Goal: Task Accomplishment & Management: Use online tool/utility

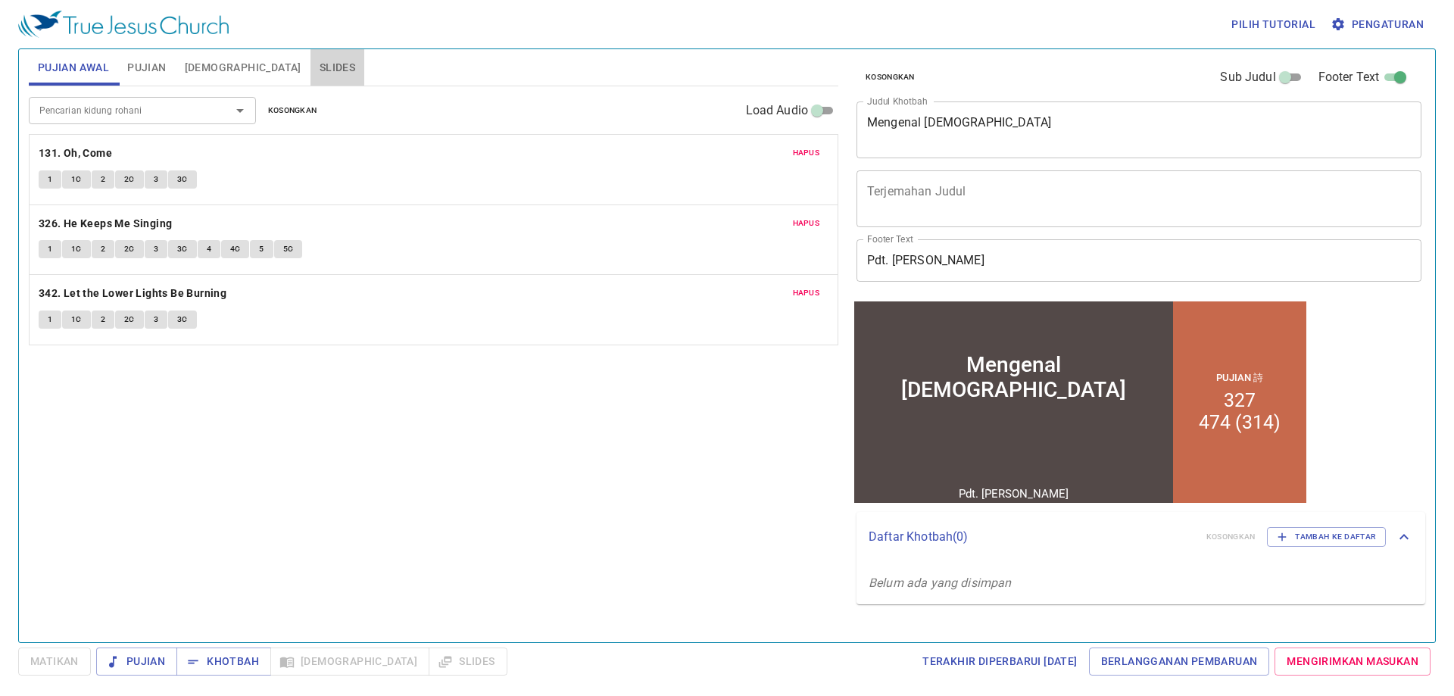
click at [310, 59] on button "Slides" at bounding box center [337, 67] width 54 height 36
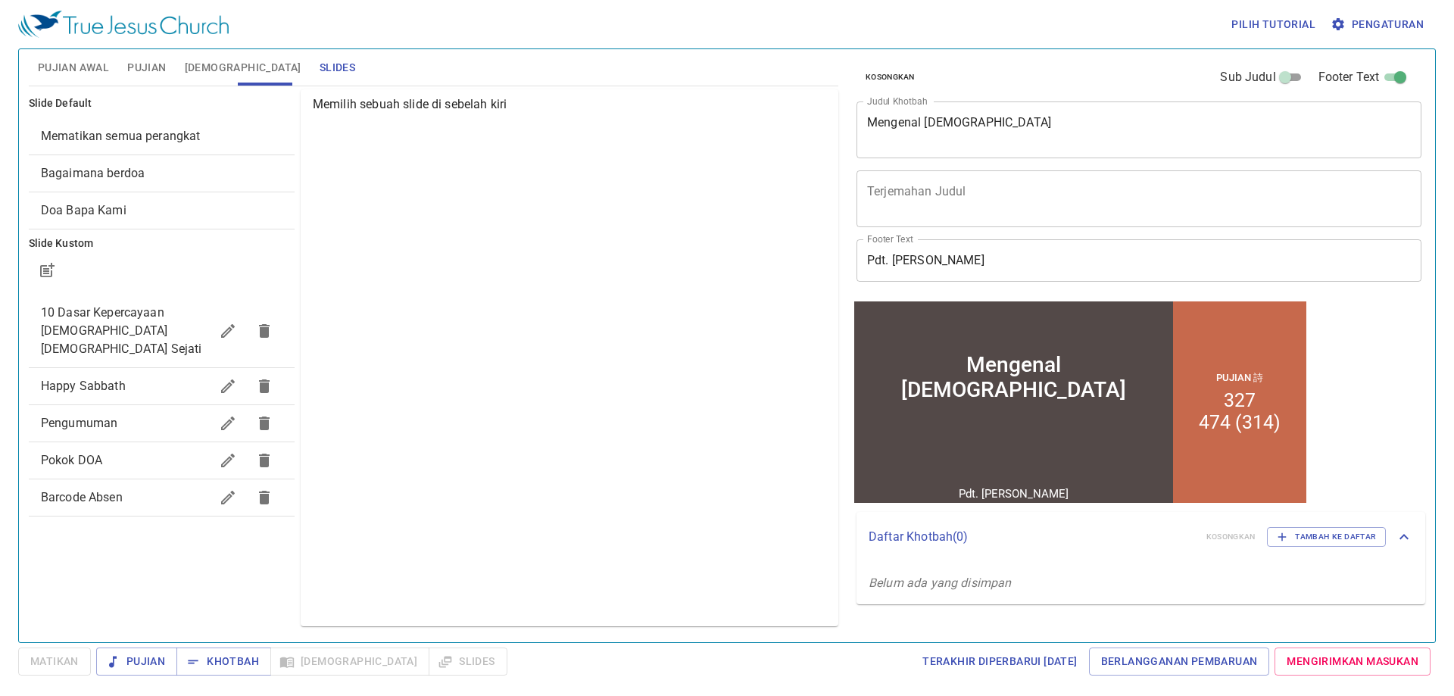
click at [219, 179] on span "Bagaimana berdoa" at bounding box center [162, 173] width 242 height 18
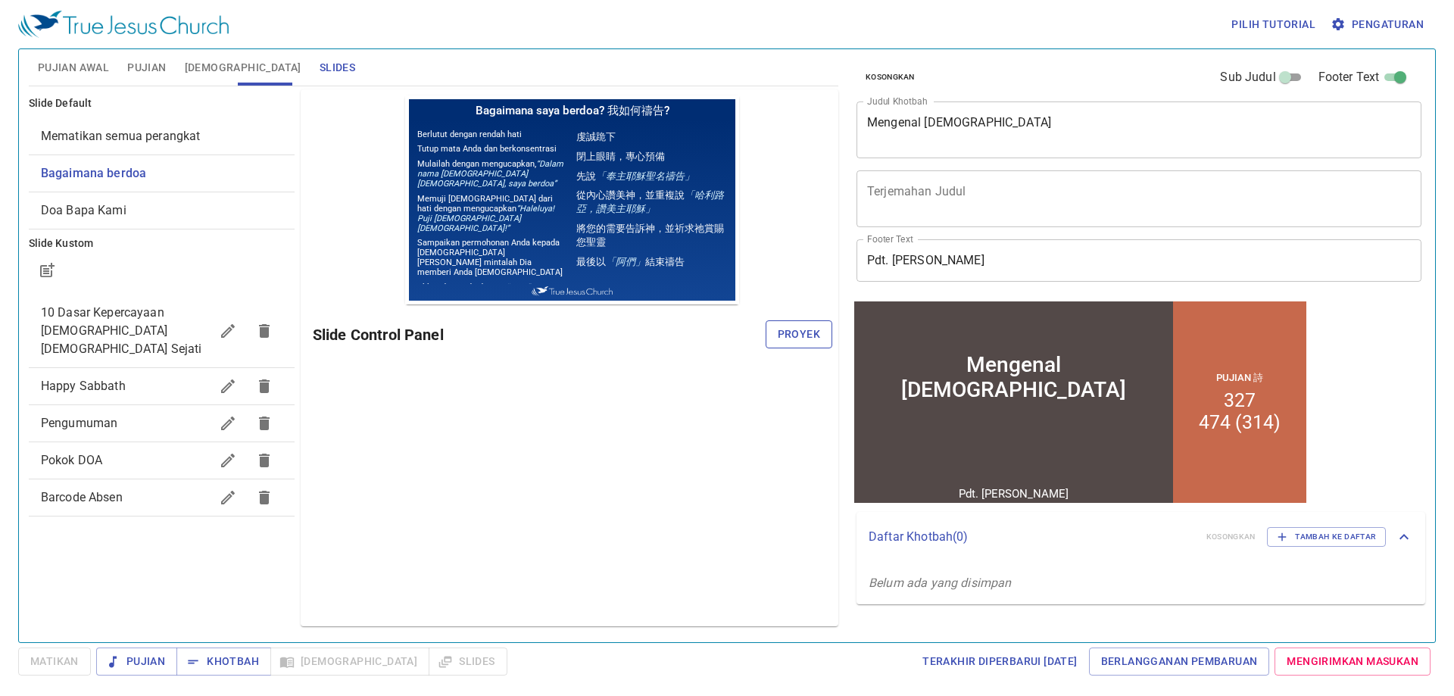
click at [794, 344] on button "Proyek" at bounding box center [799, 334] width 67 height 28
click at [1384, 13] on button "Pengaturan" at bounding box center [1379, 25] width 102 height 28
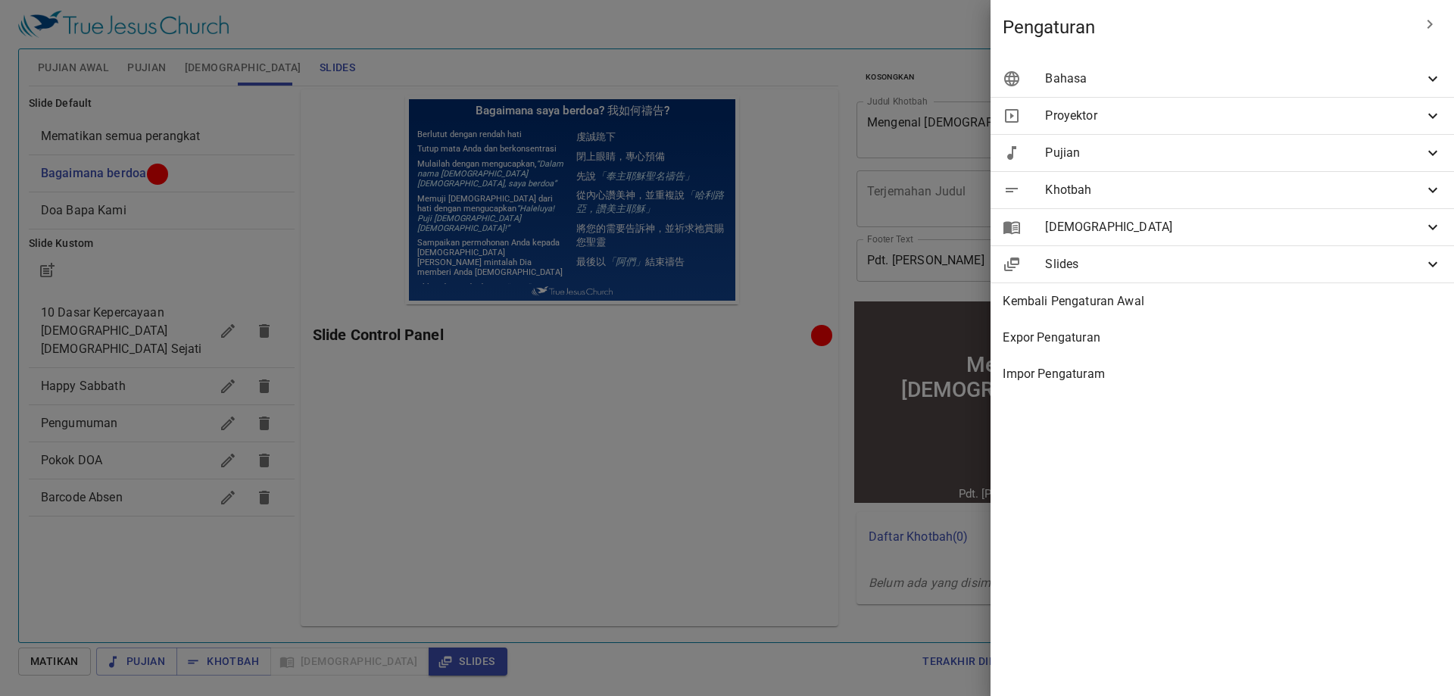
click at [1306, 76] on span "Bahasa" at bounding box center [1234, 79] width 379 height 18
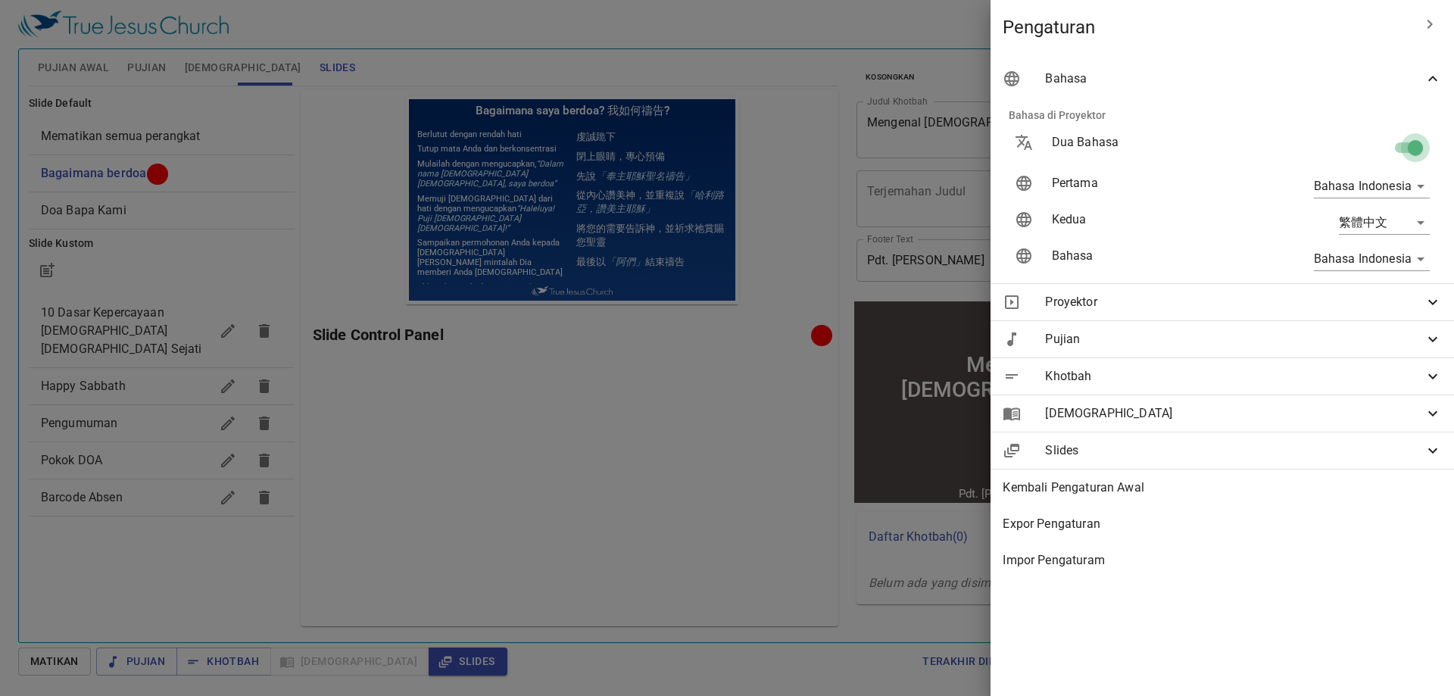
click at [1413, 145] on input "checkbox" at bounding box center [1415, 150] width 86 height 29
checkbox input "false"
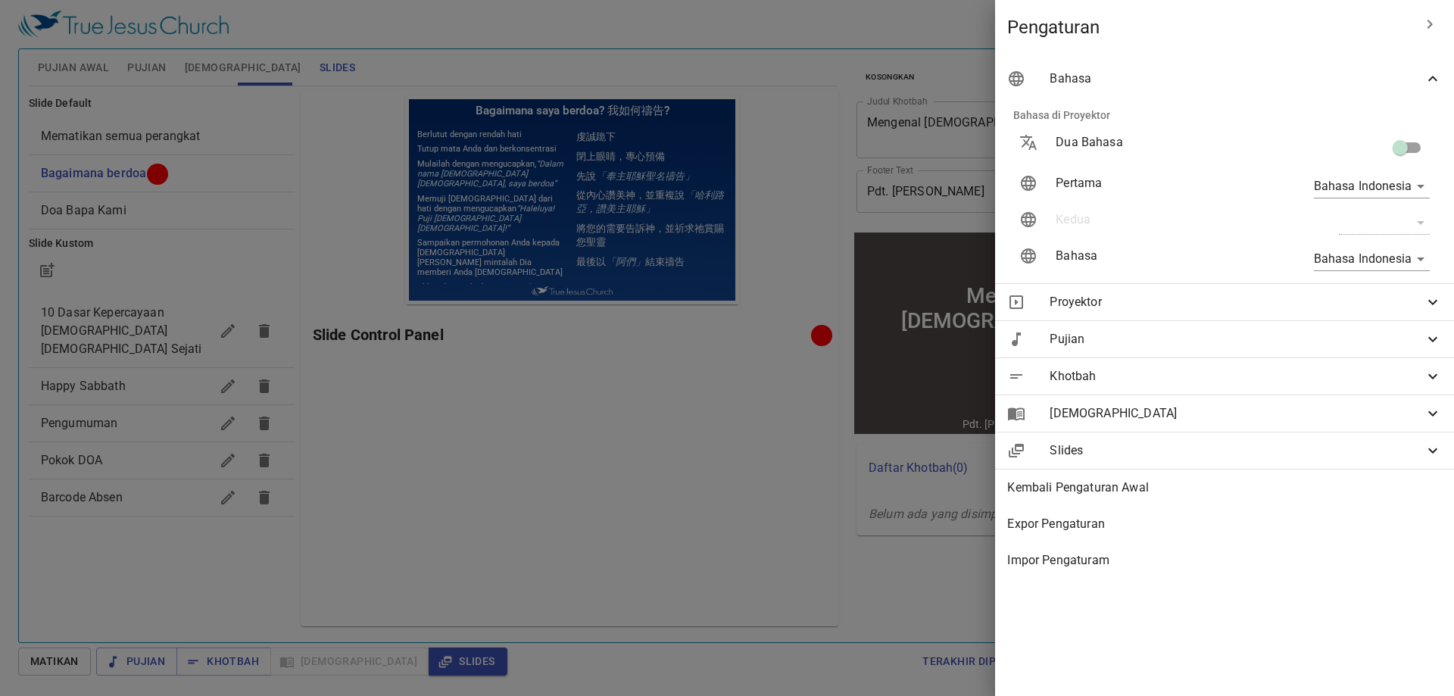
click at [1346, 93] on div "Bahasa" at bounding box center [1224, 79] width 459 height 36
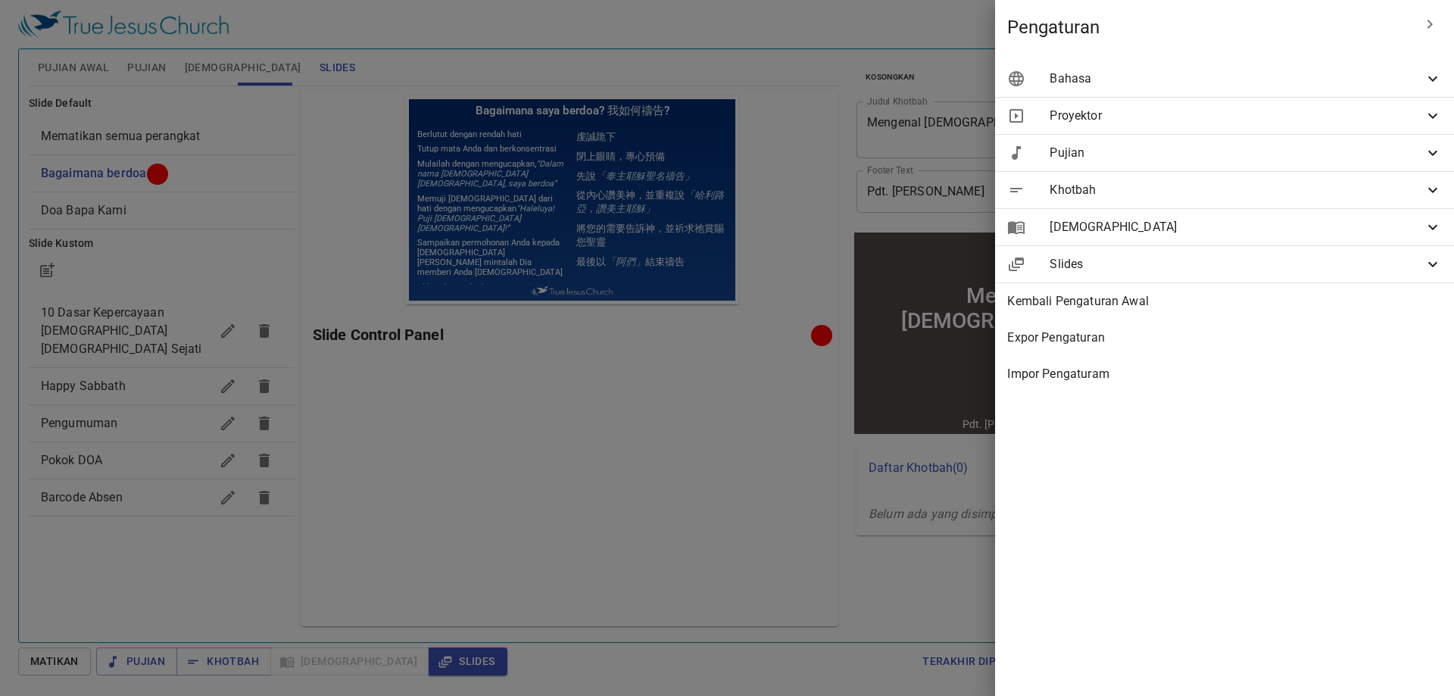
click at [721, 352] on div at bounding box center [727, 348] width 1454 height 696
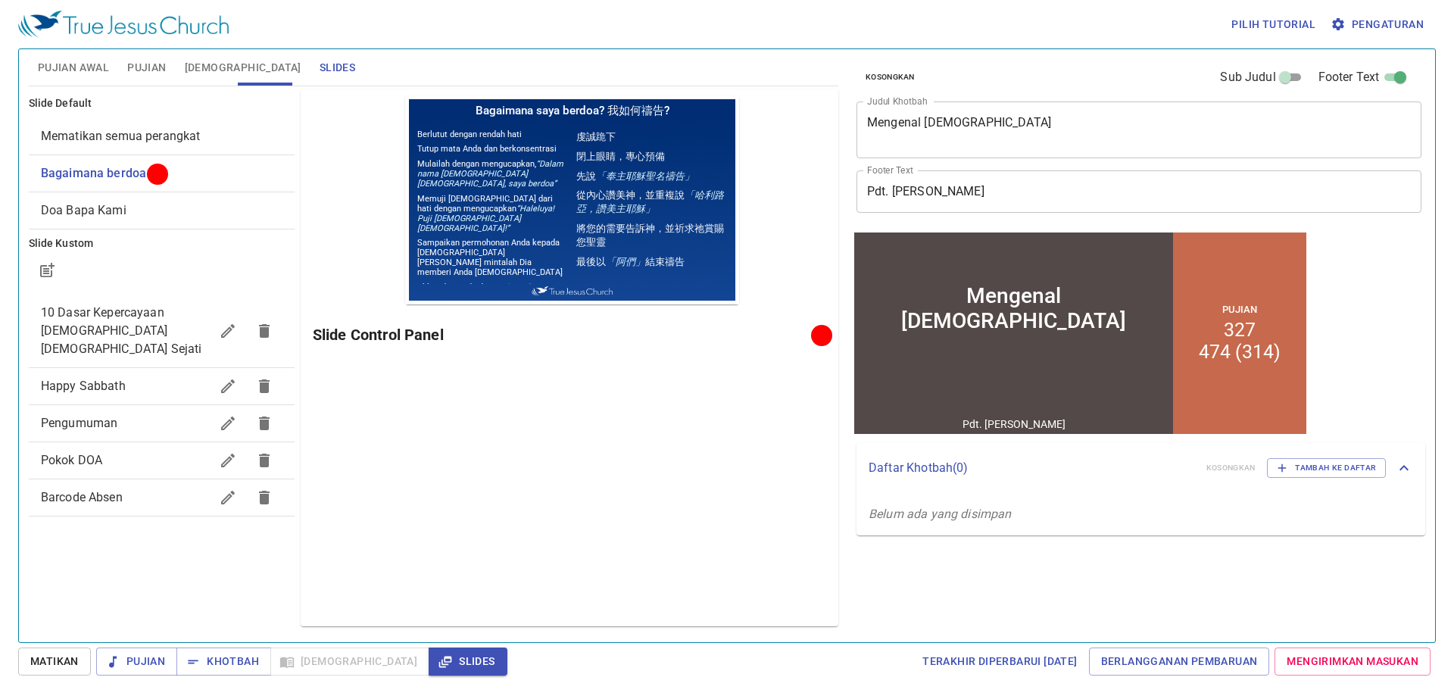
drag, startPoint x: 41, startPoint y: 357, endPoint x: 52, endPoint y: 358, distance: 11.5
click at [41, 368] on div "Happy Sabbath" at bounding box center [162, 386] width 266 height 36
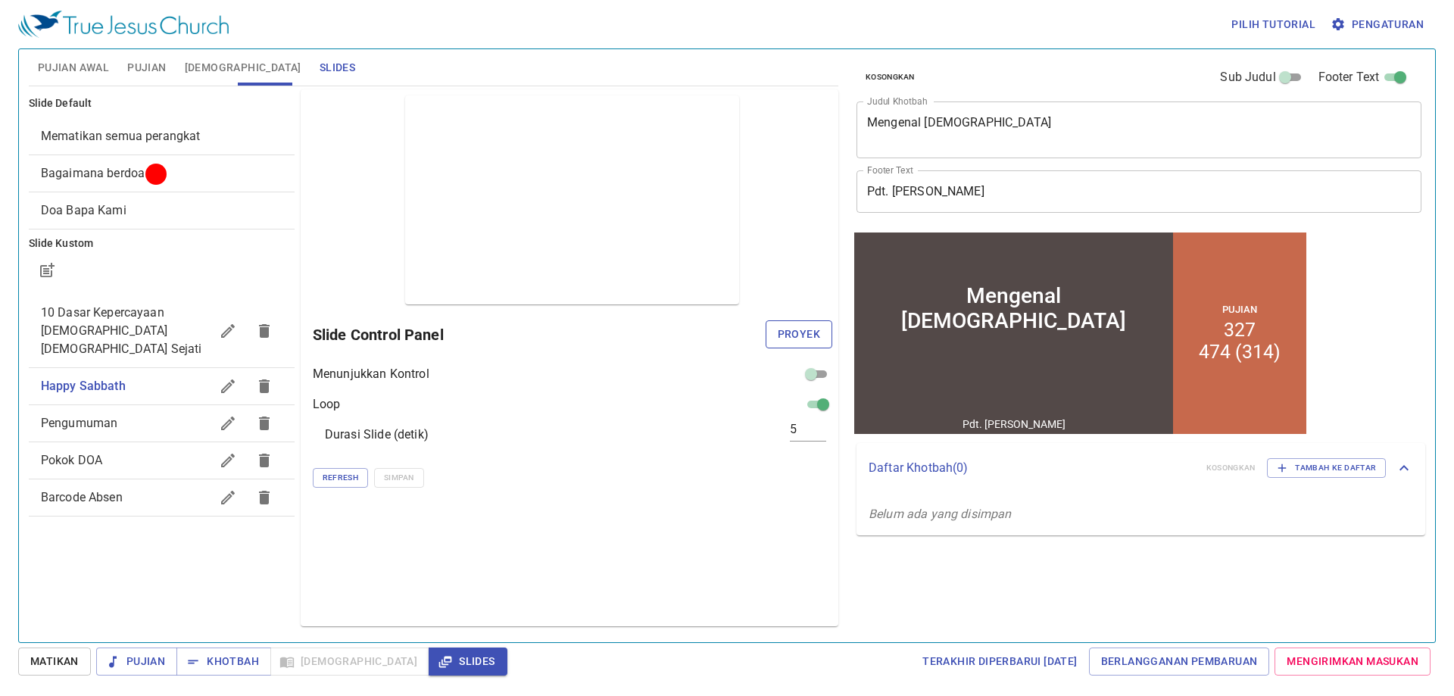
click at [816, 330] on span "Proyek" at bounding box center [799, 334] width 42 height 19
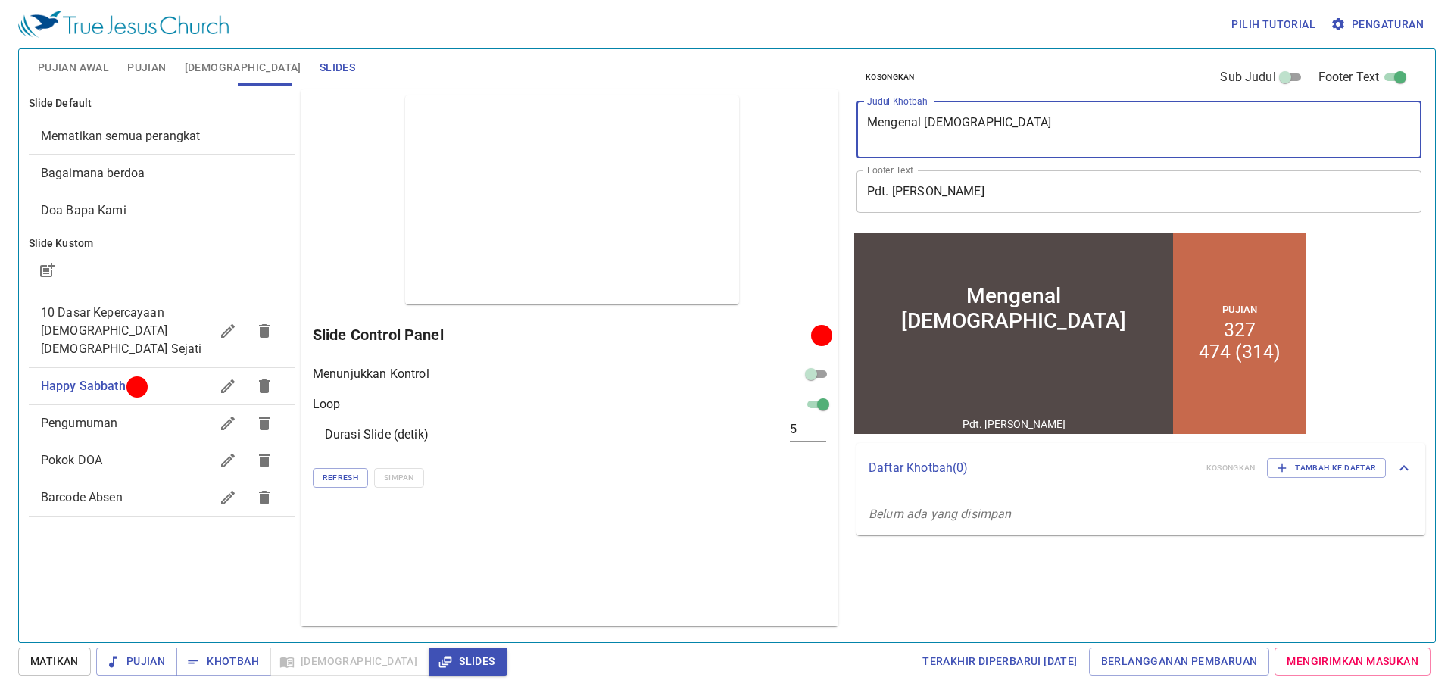
drag, startPoint x: 994, startPoint y: 116, endPoint x: 781, endPoint y: 136, distance: 214.5
click at [781, 141] on div "Pujian Awal Pujian Alkitab Slides Pencarian kidung rohani Pencarian kidung roha…" at bounding box center [727, 339] width 1409 height 593
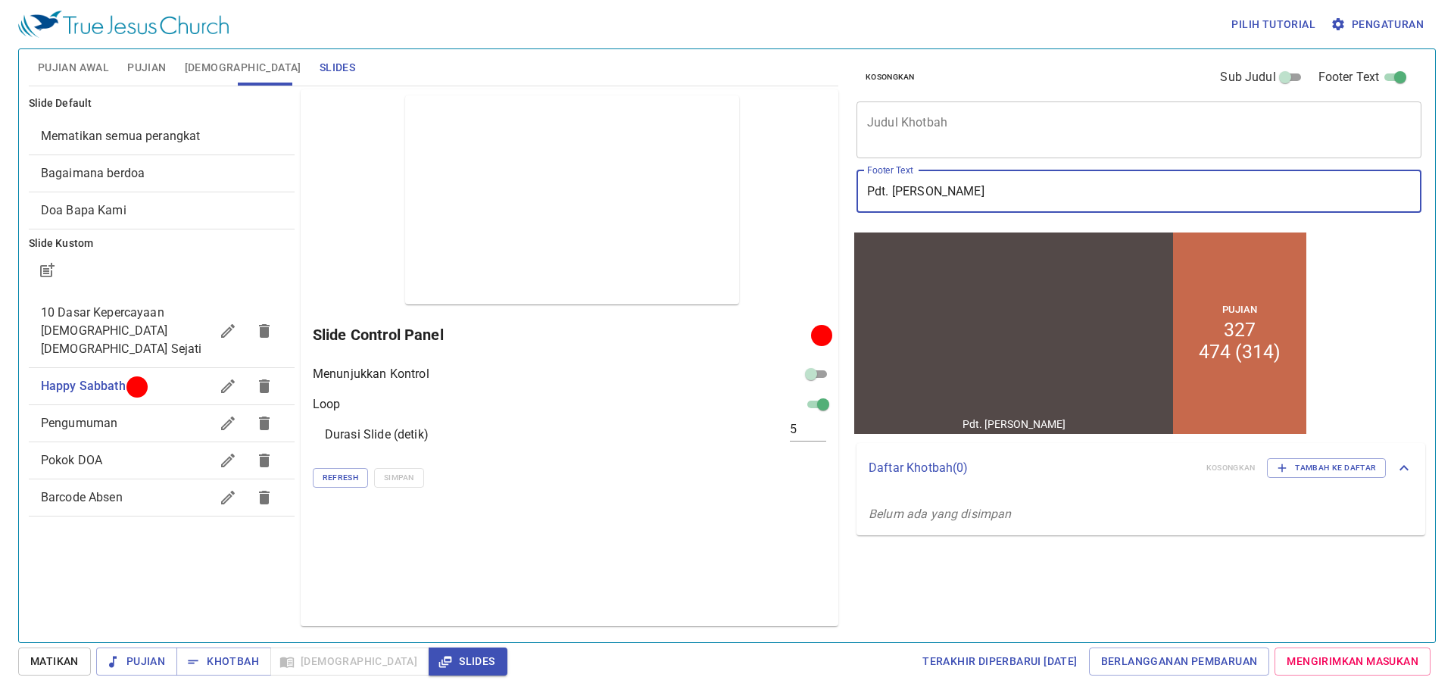
drag, startPoint x: 966, startPoint y: 195, endPoint x: 819, endPoint y: 195, distance: 146.2
click at [819, 195] on div "Pujian Awal Pujian Alkitab Slides Pencarian kidung rohani Pencarian kidung roha…" at bounding box center [727, 339] width 1409 height 593
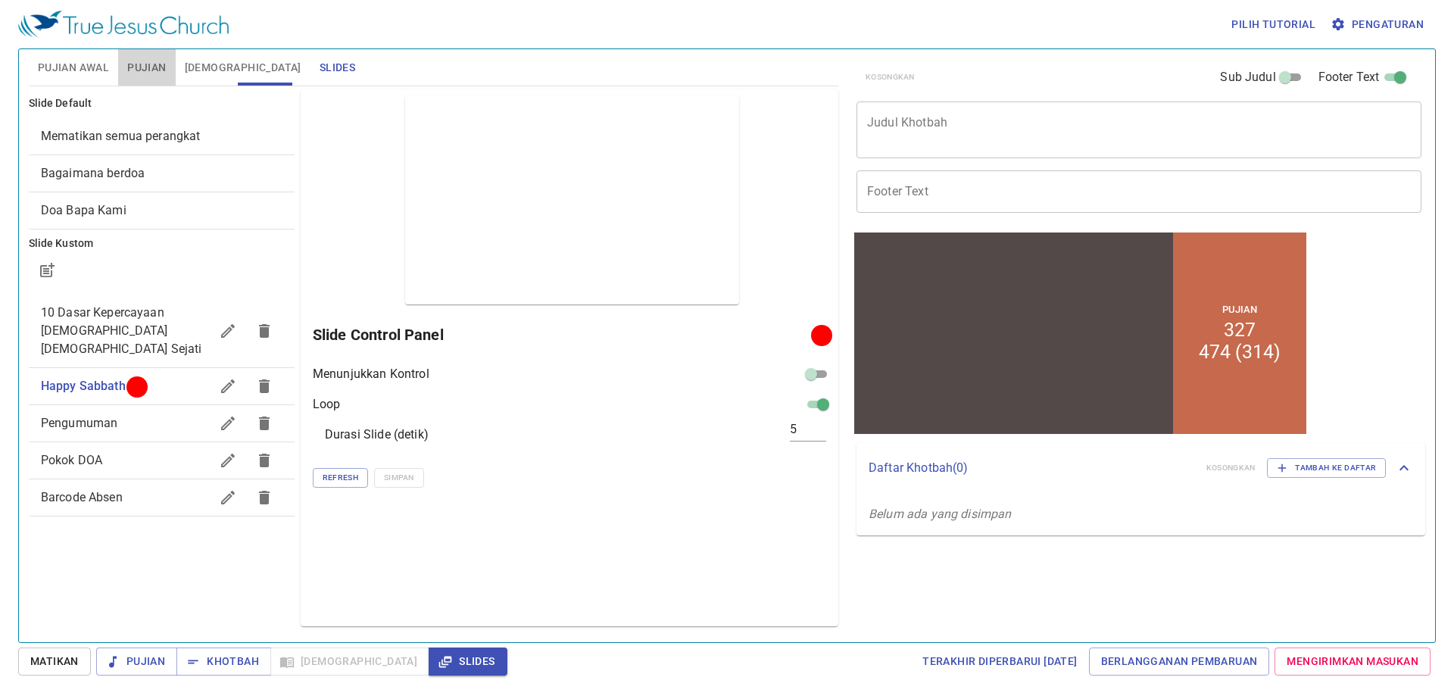
click at [161, 64] on span "Pujian" at bounding box center [146, 67] width 39 height 19
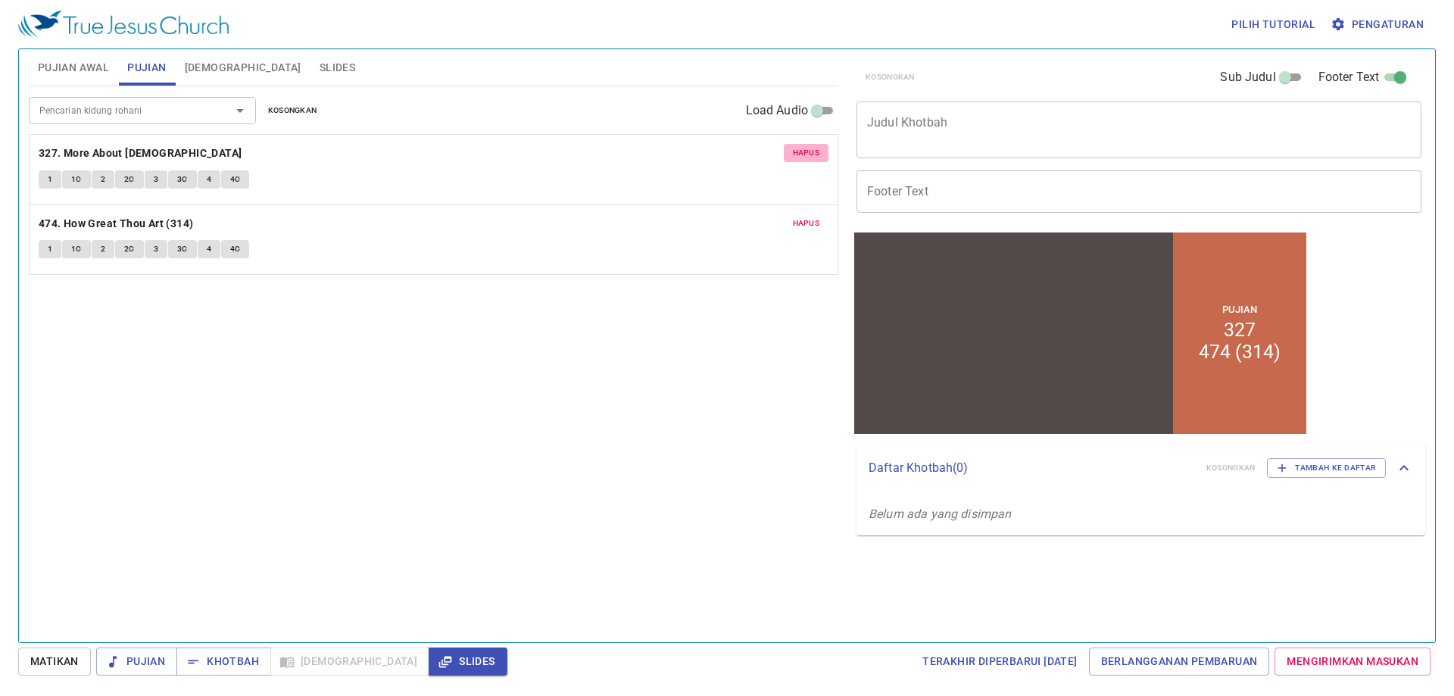
click at [801, 149] on span "Hapus" at bounding box center [806, 153] width 27 height 14
click at [801, 217] on span "Hapus" at bounding box center [806, 224] width 27 height 14
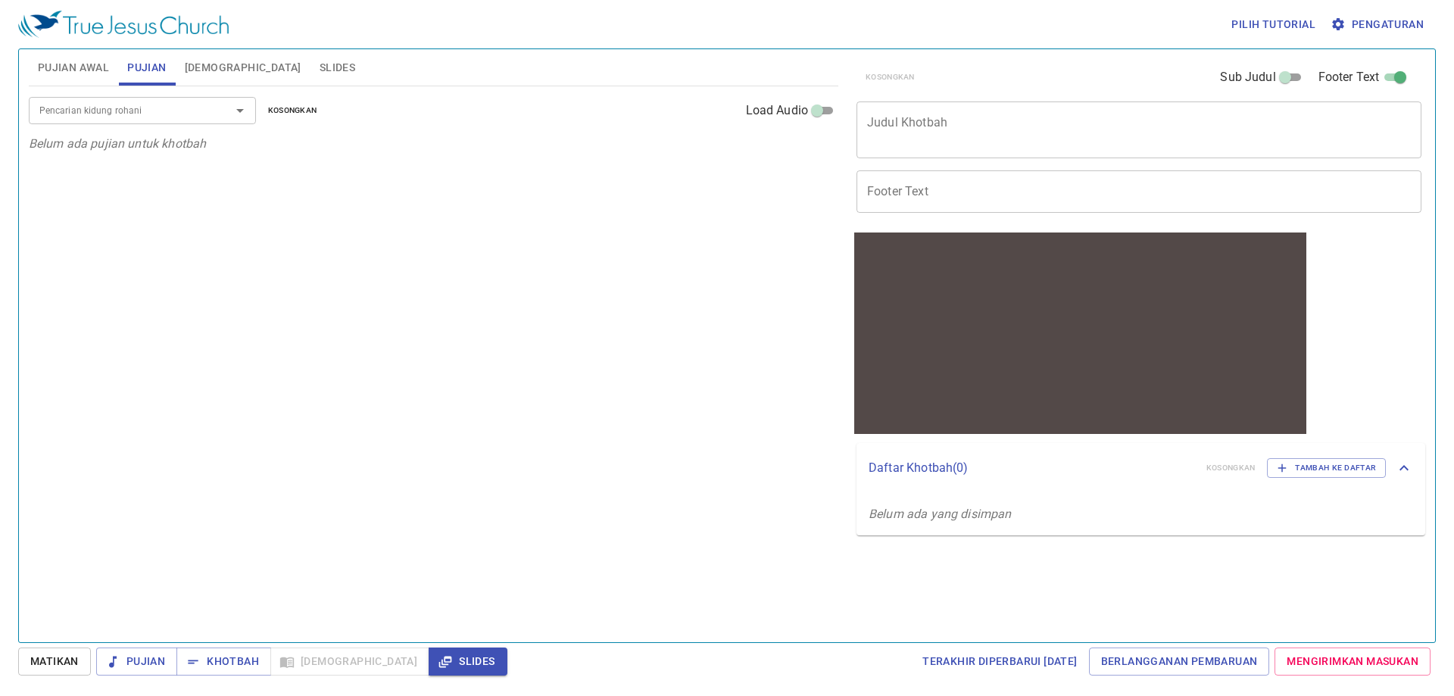
click at [65, 76] on span "Pujian Awal" at bounding box center [73, 67] width 71 height 19
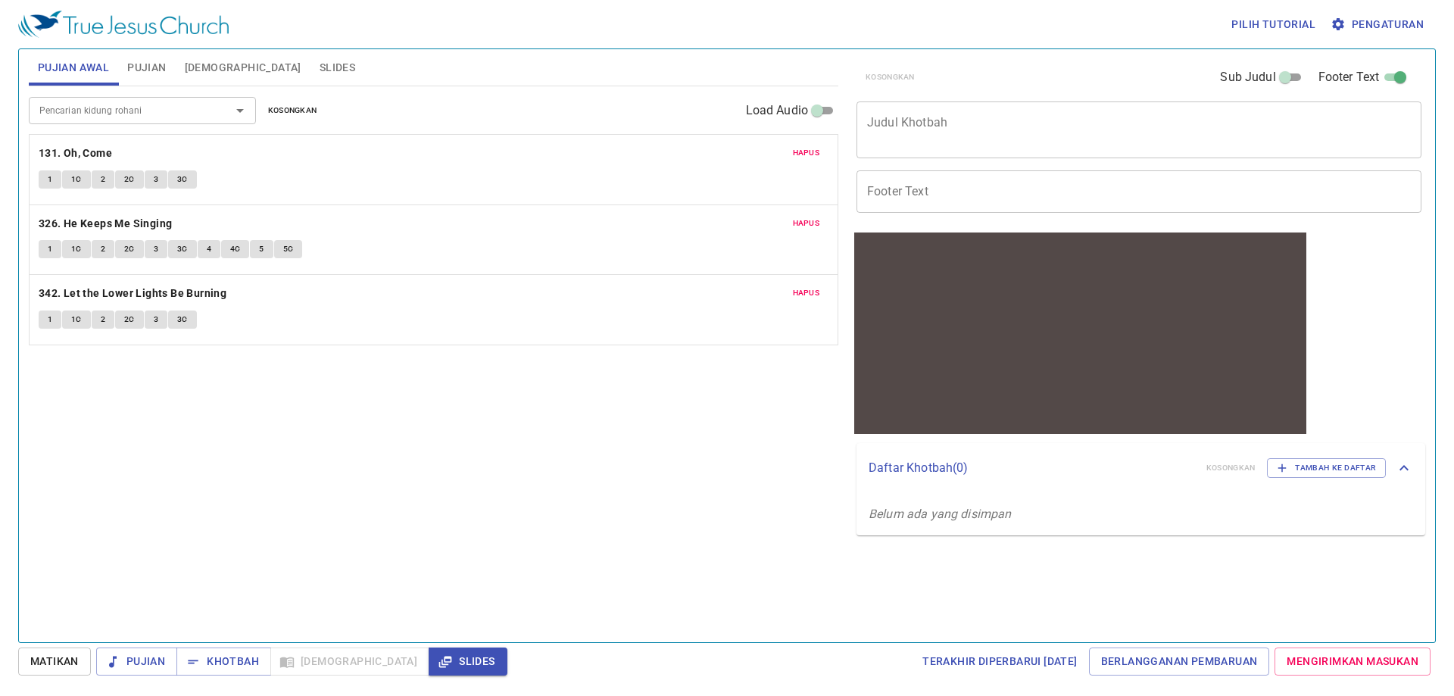
click at [811, 145] on button "Hapus" at bounding box center [806, 153] width 45 height 18
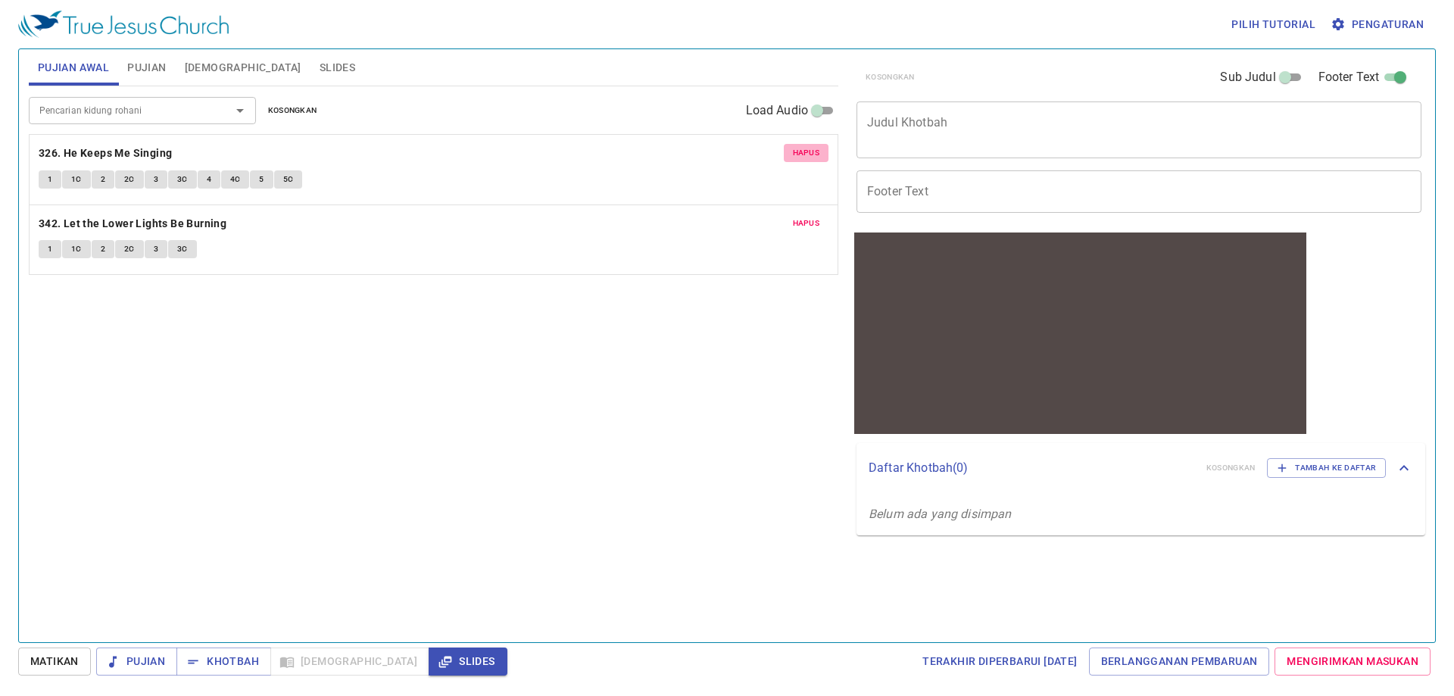
click at [811, 145] on button "Hapus" at bounding box center [806, 153] width 45 height 18
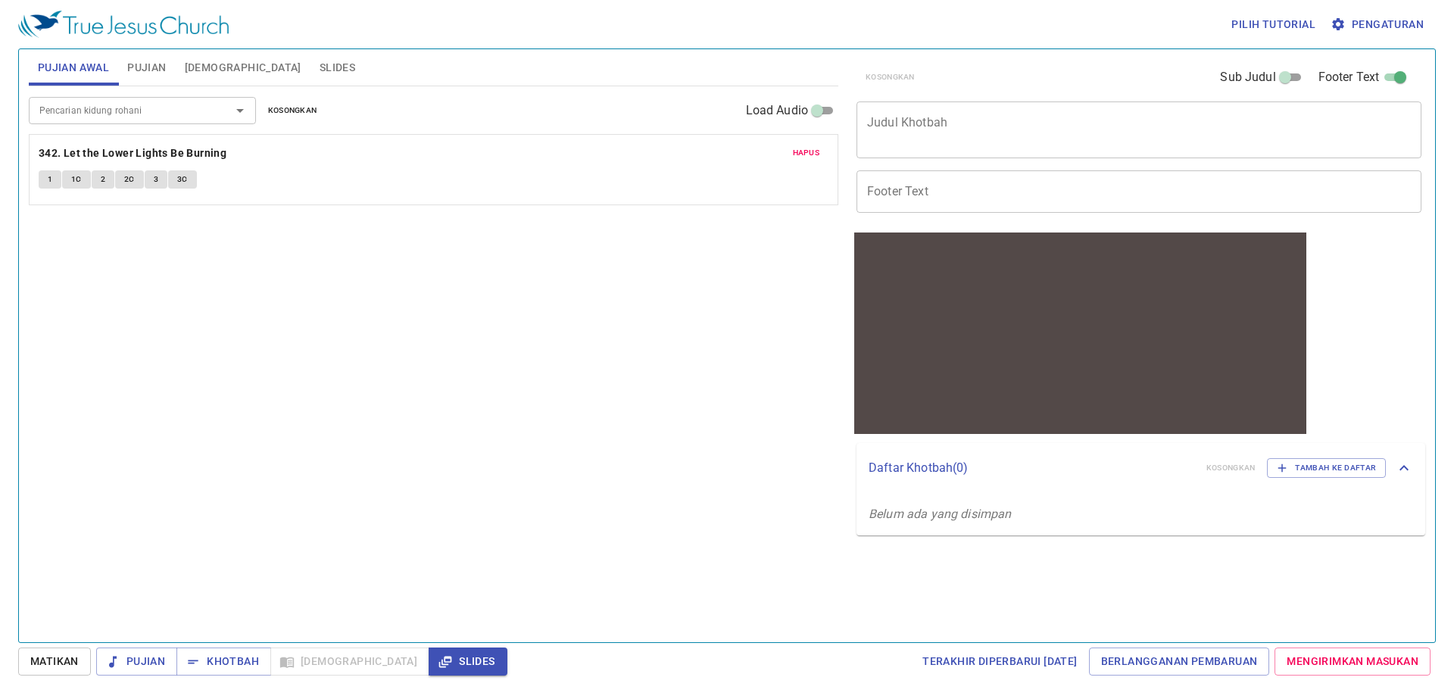
click at [815, 152] on span "Hapus" at bounding box center [806, 153] width 27 height 14
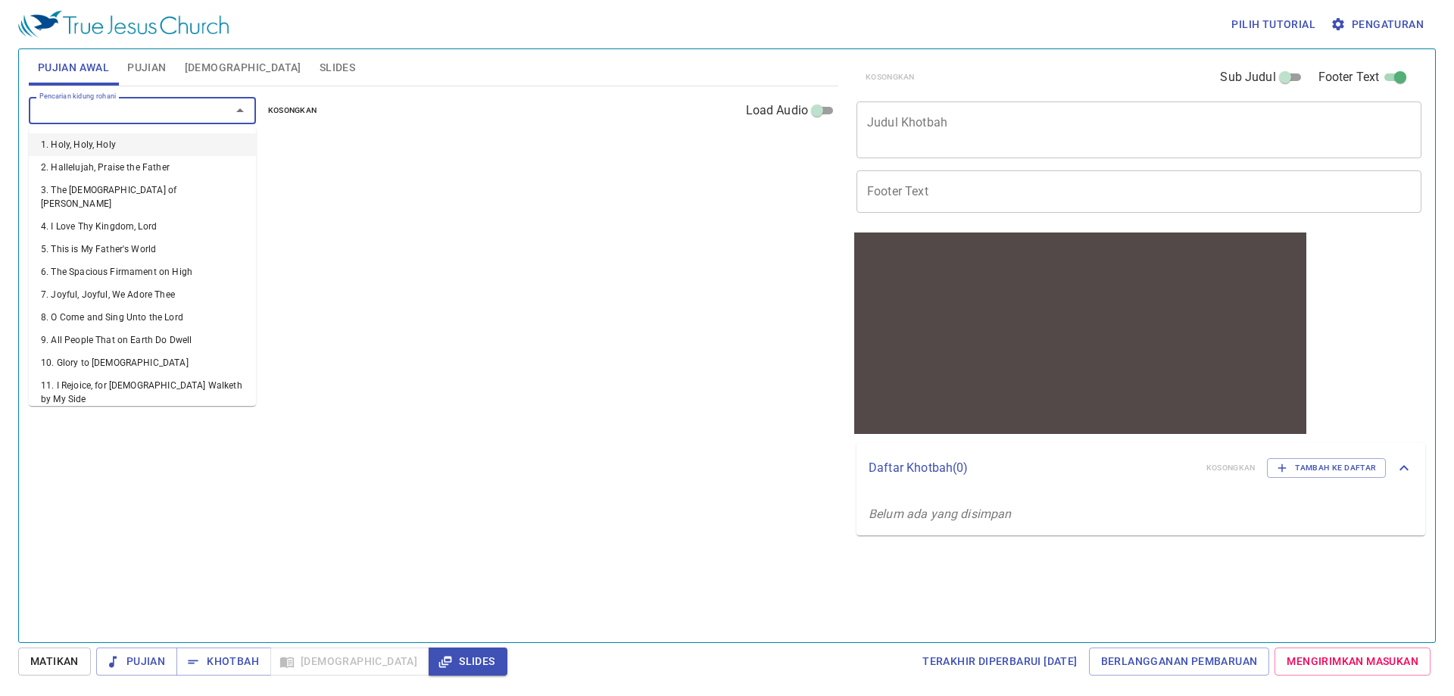
click at [151, 115] on input "Pencarian kidung rohani" at bounding box center [119, 109] width 173 height 17
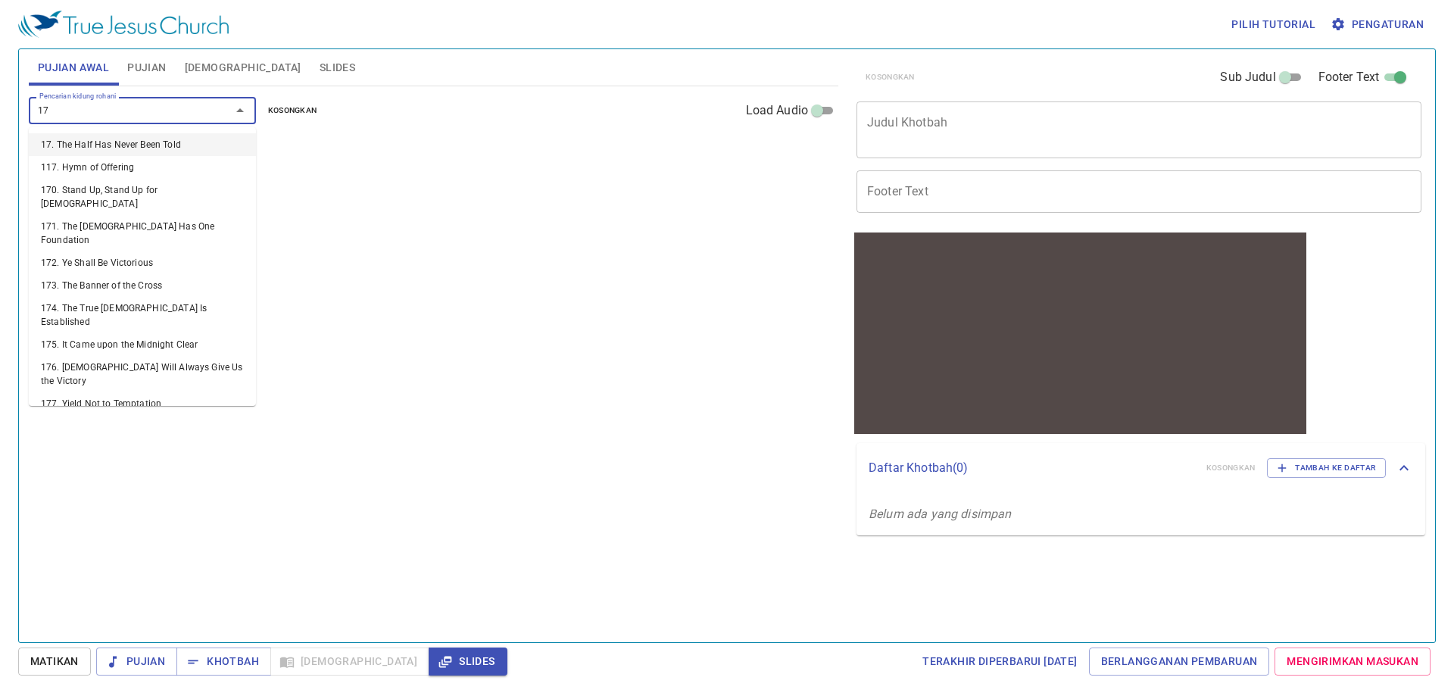
type input "171"
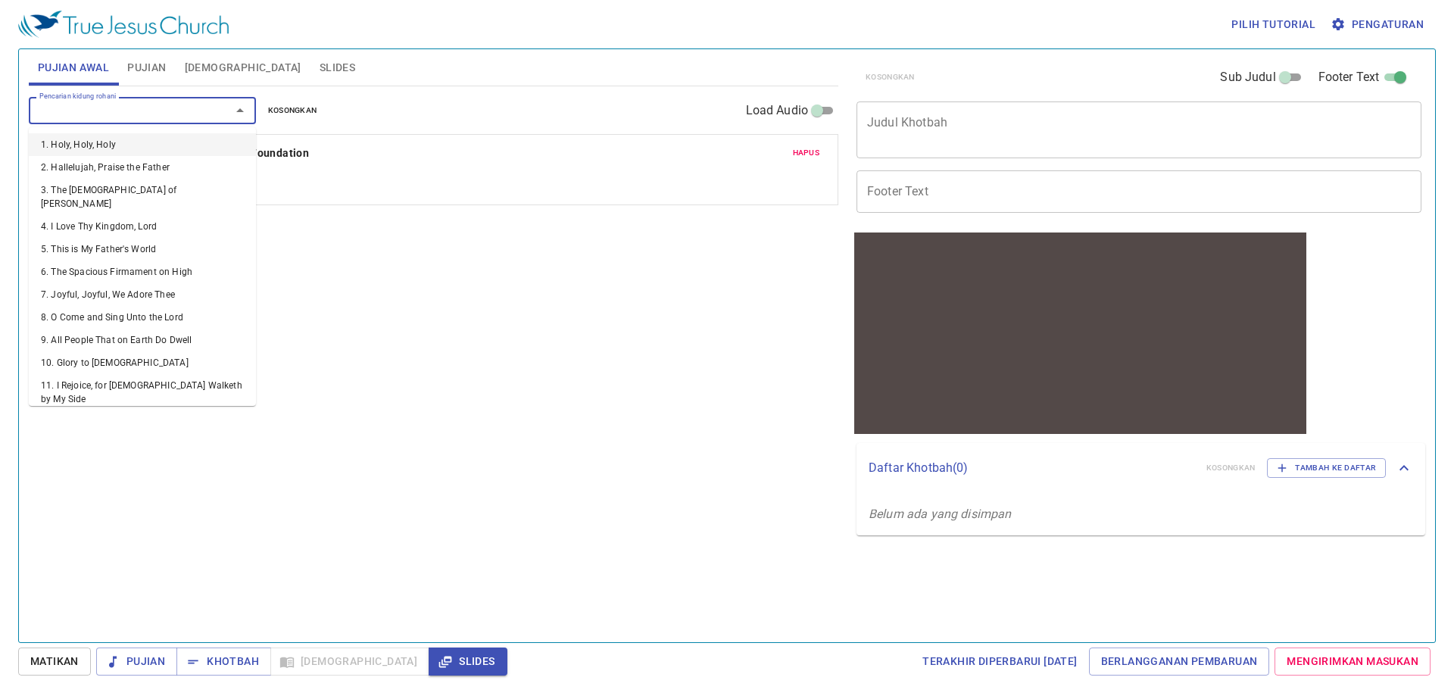
click at [151, 115] on input "Pencarian kidung rohani" at bounding box center [119, 109] width 173 height 17
type input "333"
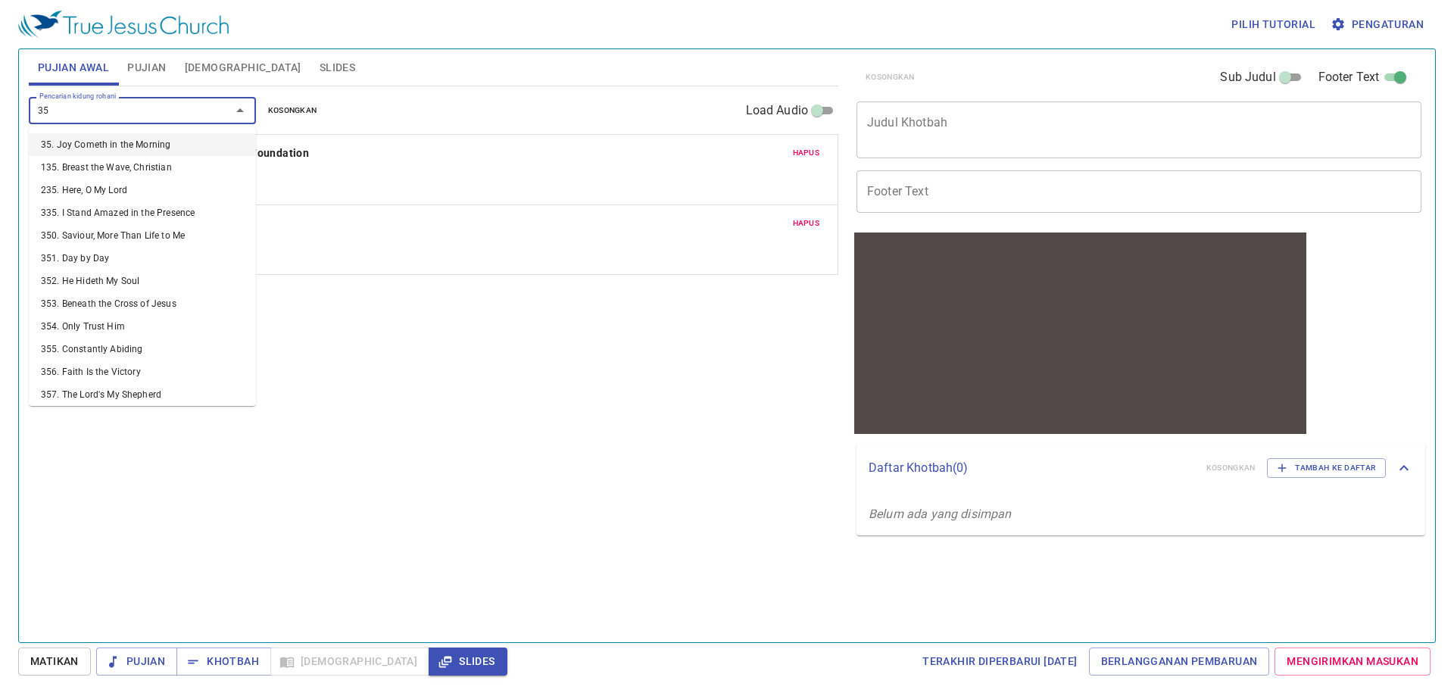
type input "356"
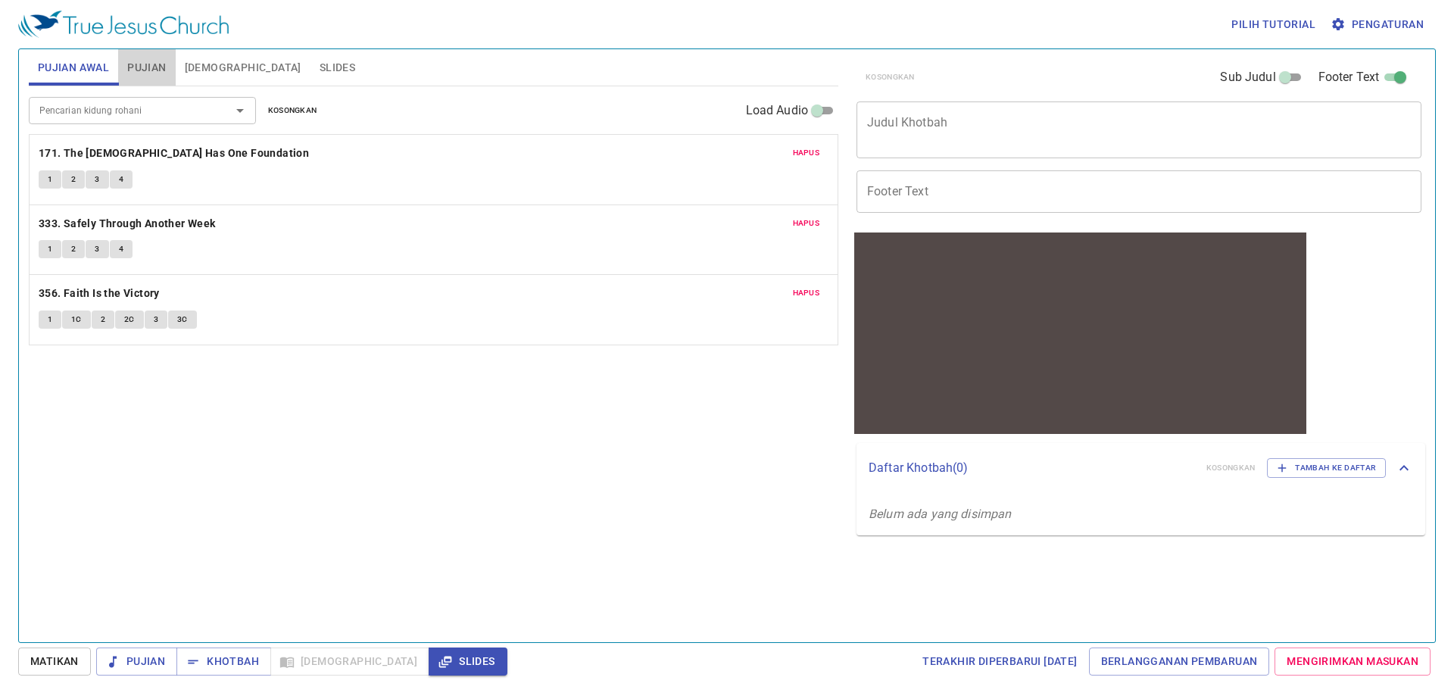
click at [162, 56] on button "Pujian" at bounding box center [146, 67] width 57 height 36
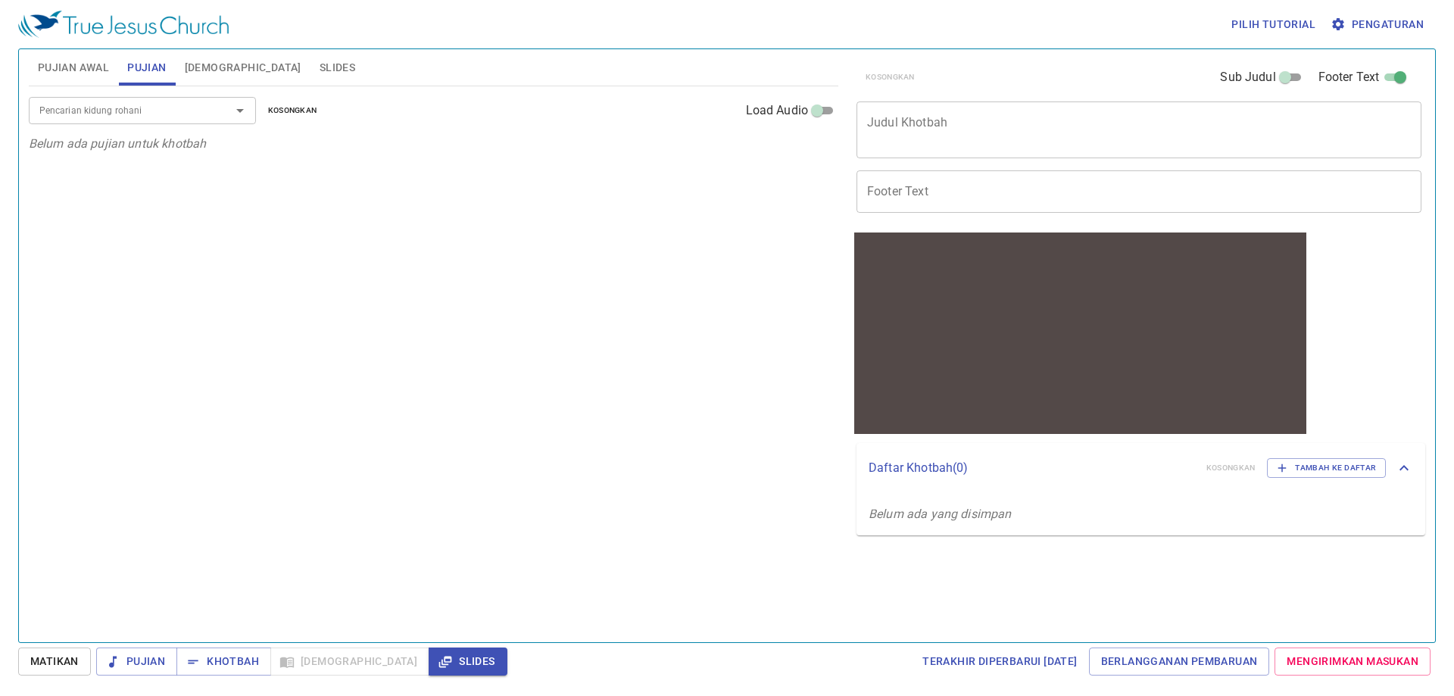
click at [223, 66] on span "[DEMOGRAPHIC_DATA]" at bounding box center [243, 67] width 117 height 19
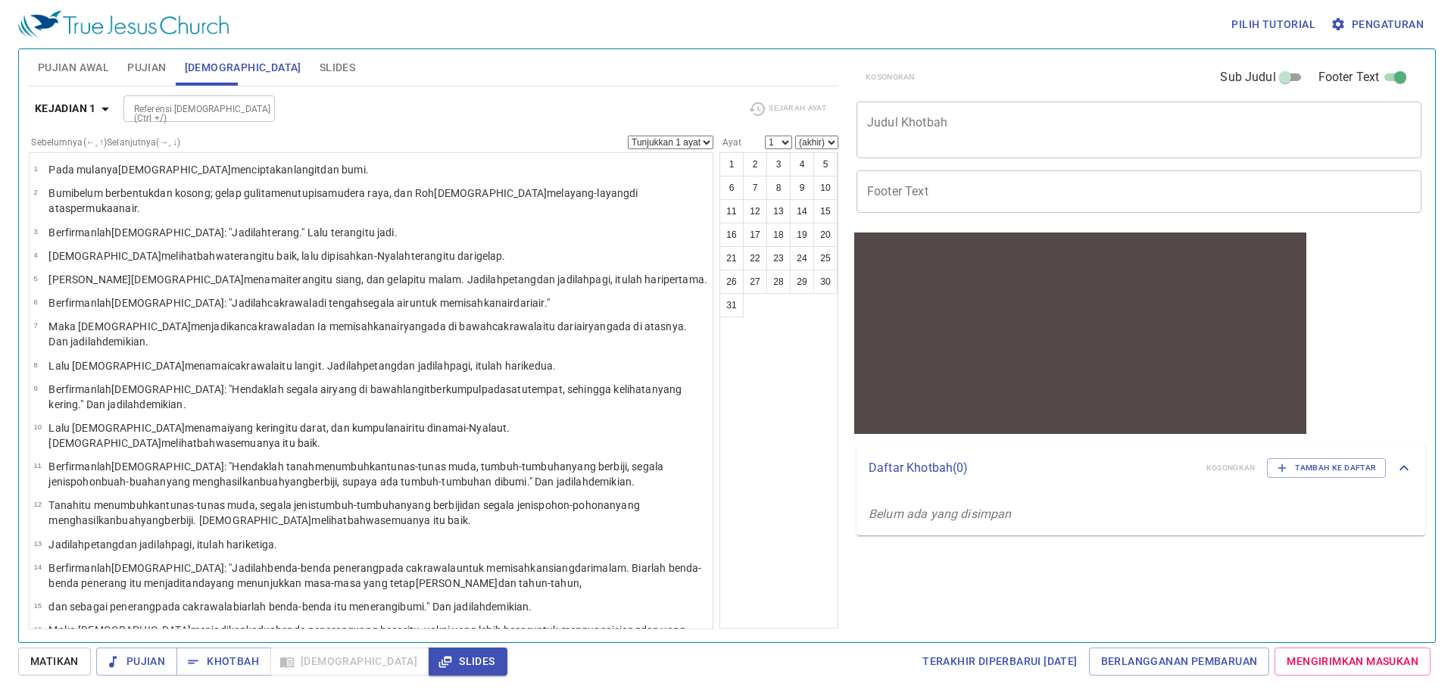
click at [948, 190] on input "Footer Text" at bounding box center [1138, 191] width 565 height 42
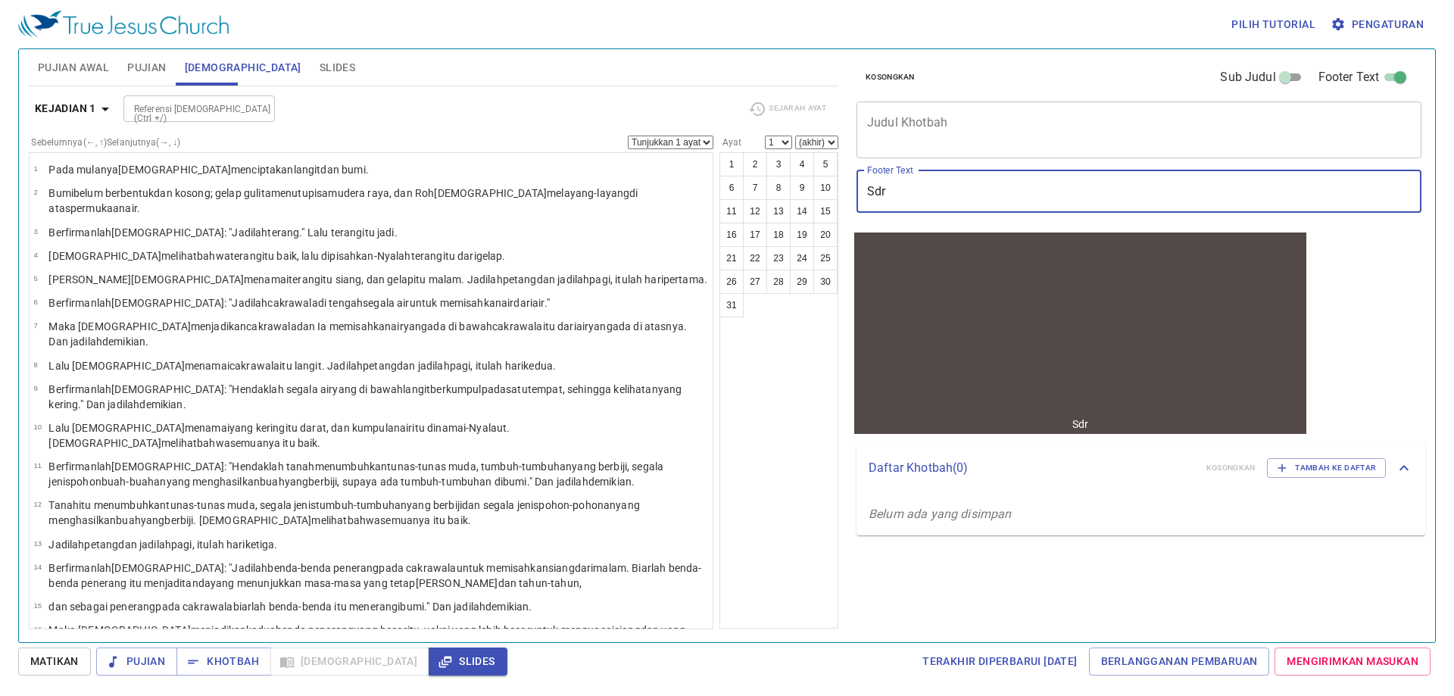
type input "Sdr. Yopi"
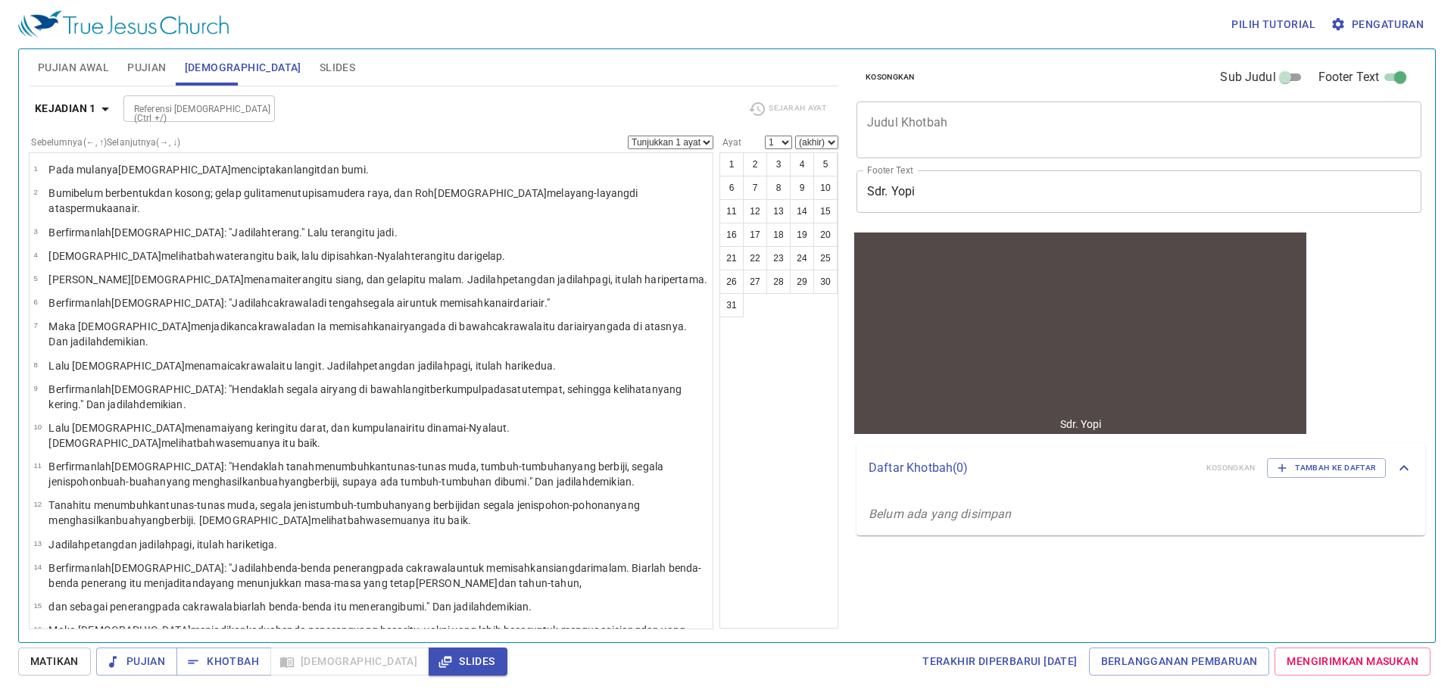
click at [1204, 153] on div "x Judul Khotbah" at bounding box center [1138, 129] width 565 height 57
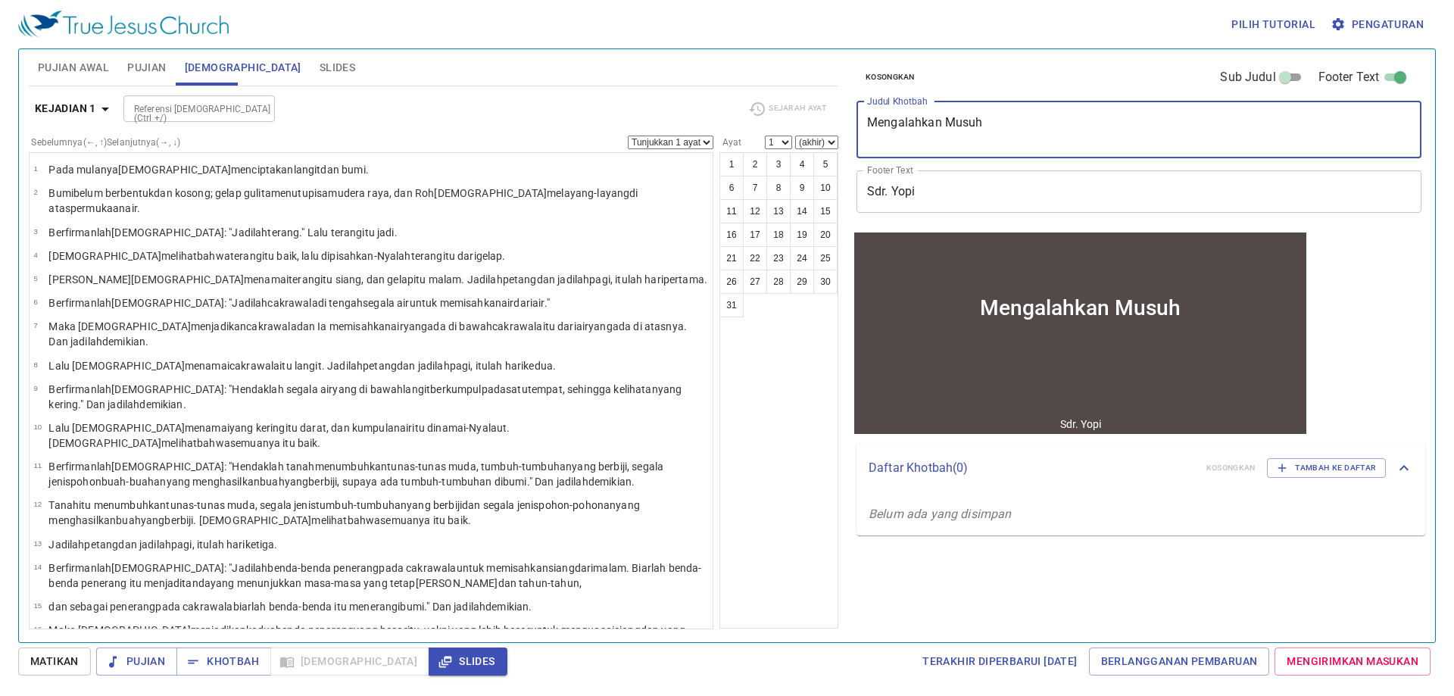
type textarea "Mengalahkan Musuh"
click at [156, 57] on button "Pujian" at bounding box center [146, 67] width 57 height 36
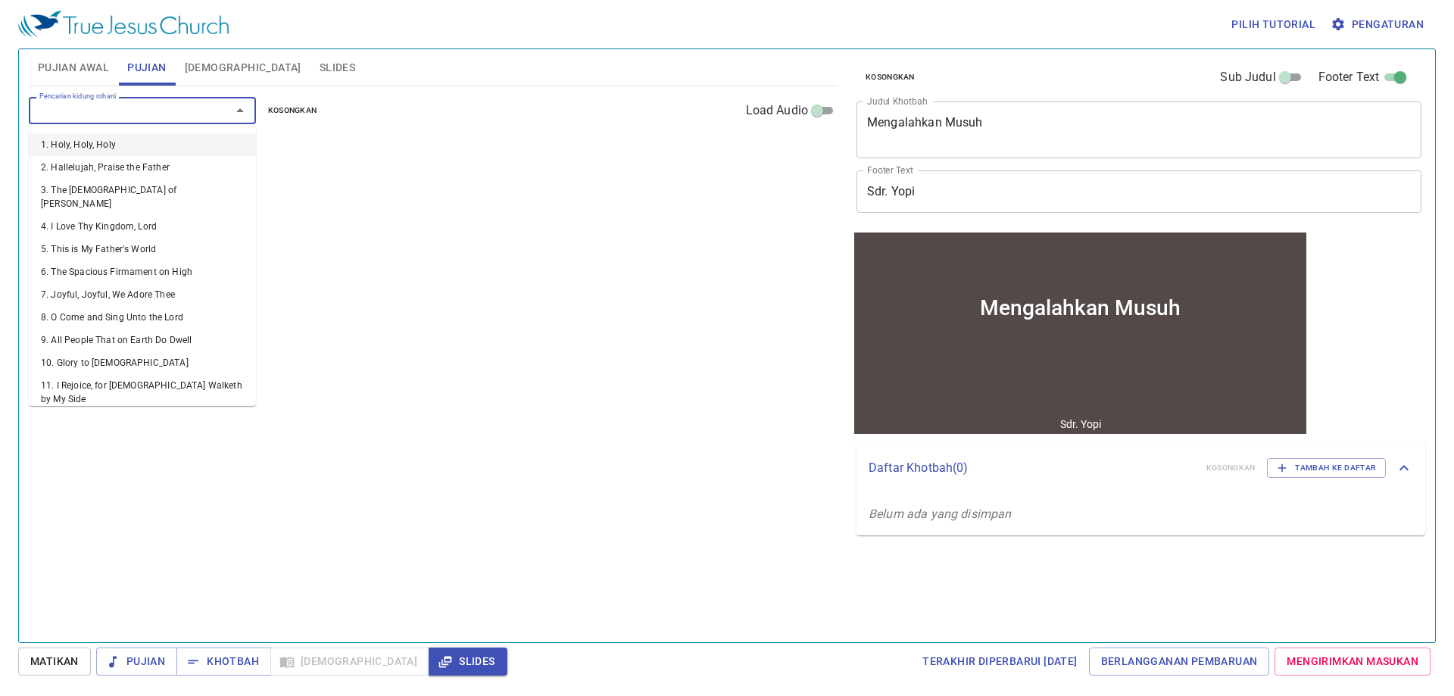
click at [150, 113] on input "Pencarian kidung rohani" at bounding box center [119, 109] width 173 height 17
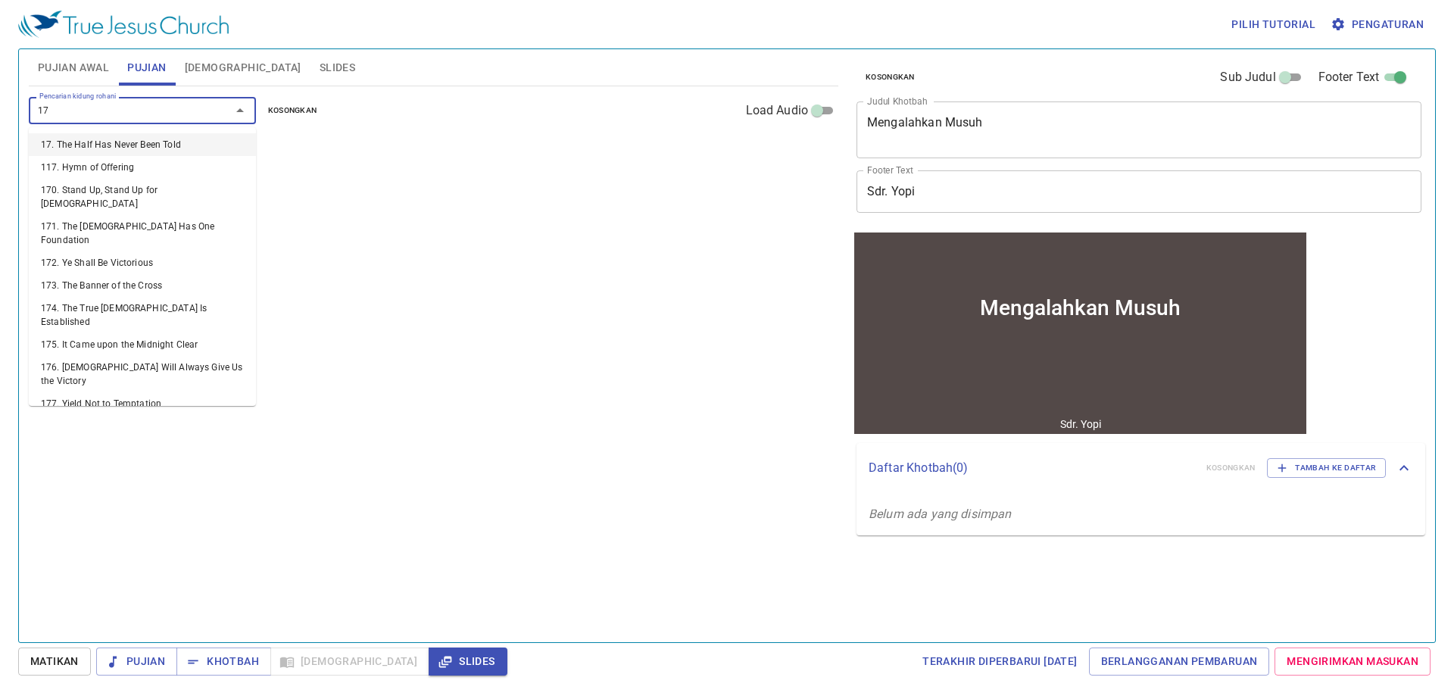
type input "176"
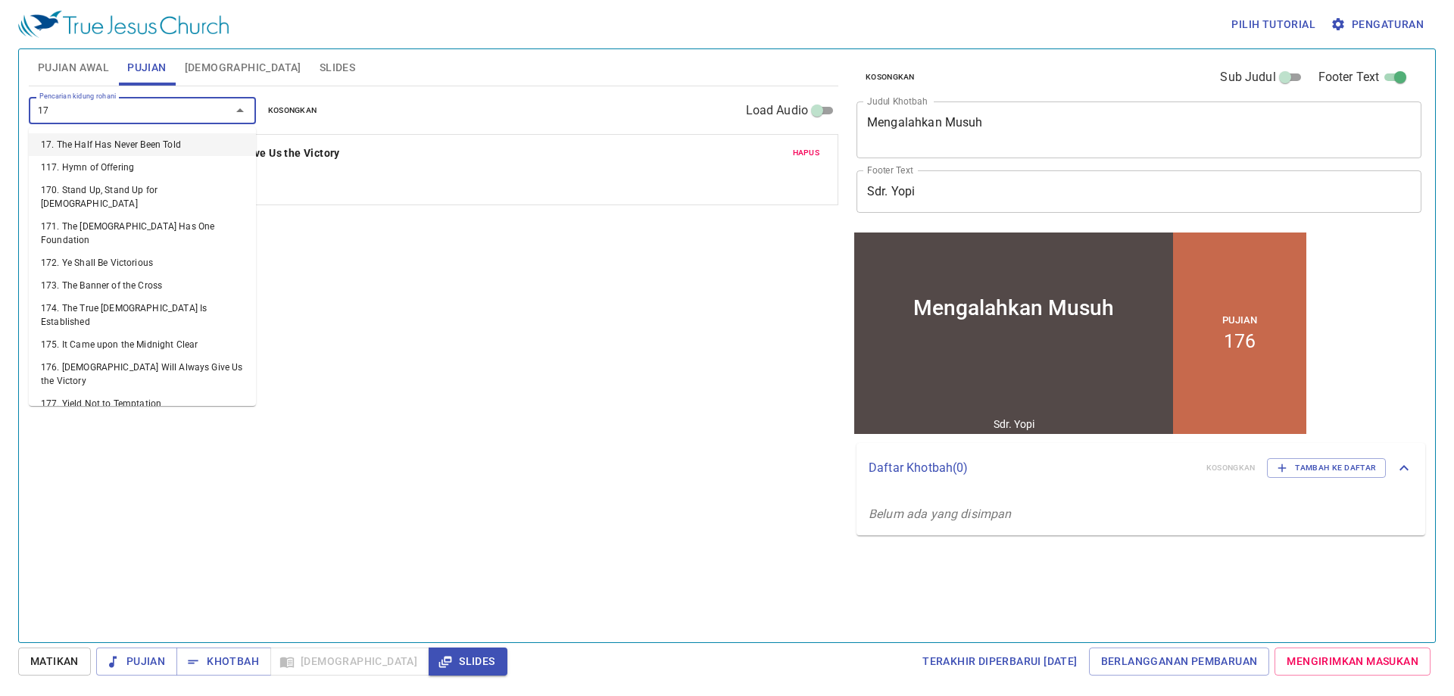
type input "172"
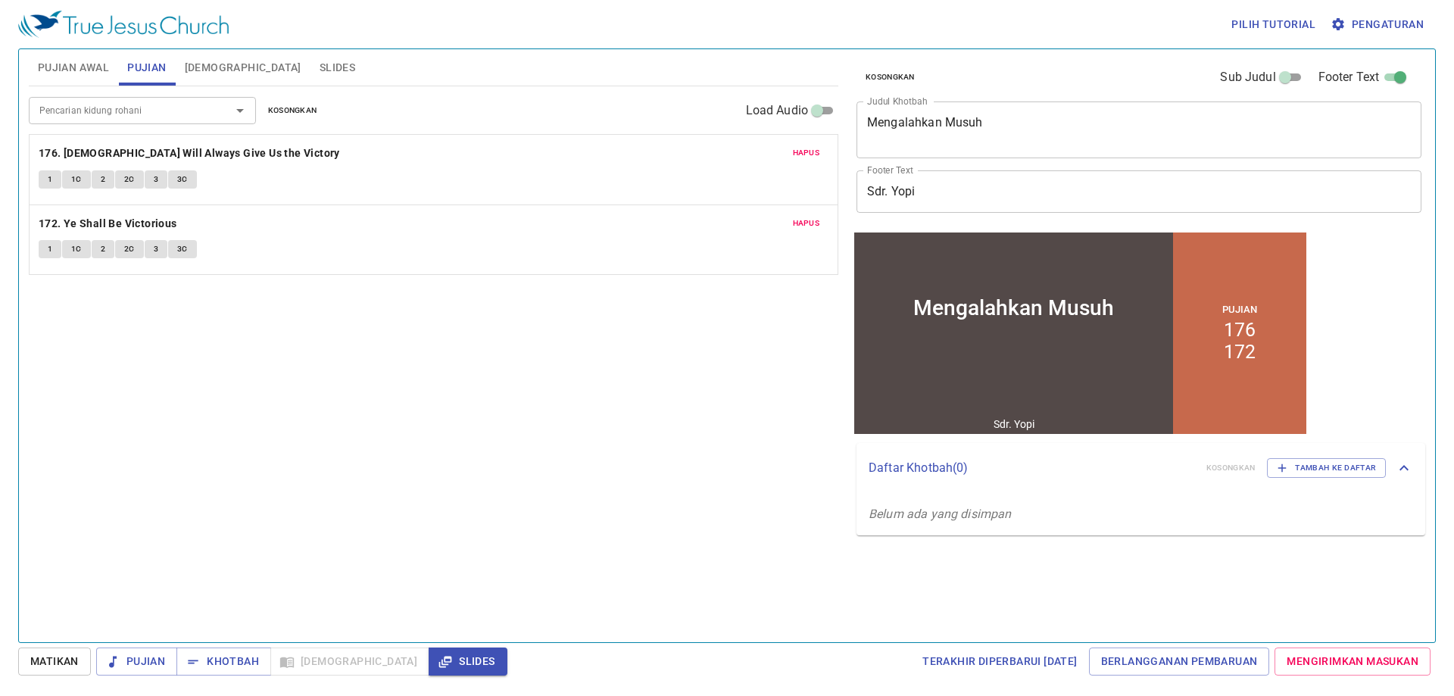
click at [766, 554] on div "Pencarian kidung rohani Pencarian kidung rohani Kosongkan Load Audio Hapus 176.…" at bounding box center [434, 357] width 810 height 543
click at [77, 64] on span "Pujian Awal" at bounding box center [73, 67] width 71 height 19
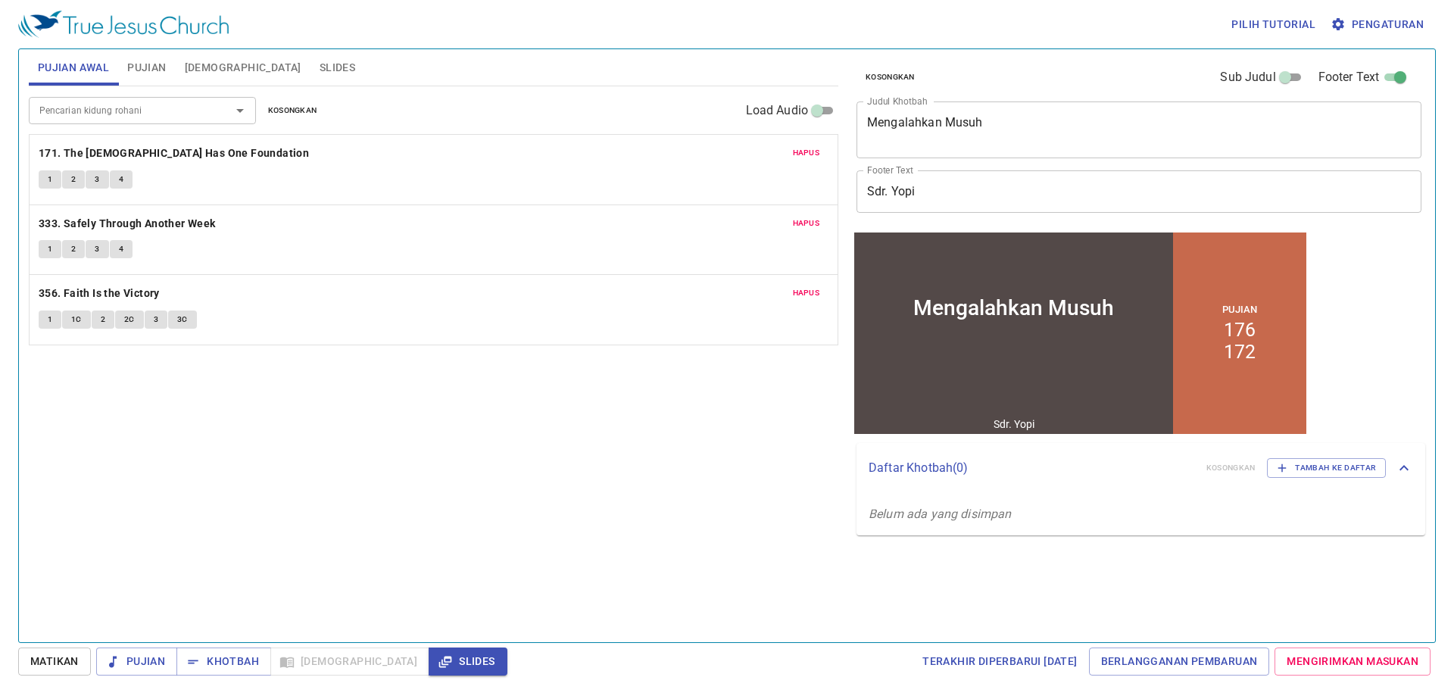
click at [165, 61] on span "Pujian" at bounding box center [146, 67] width 39 height 19
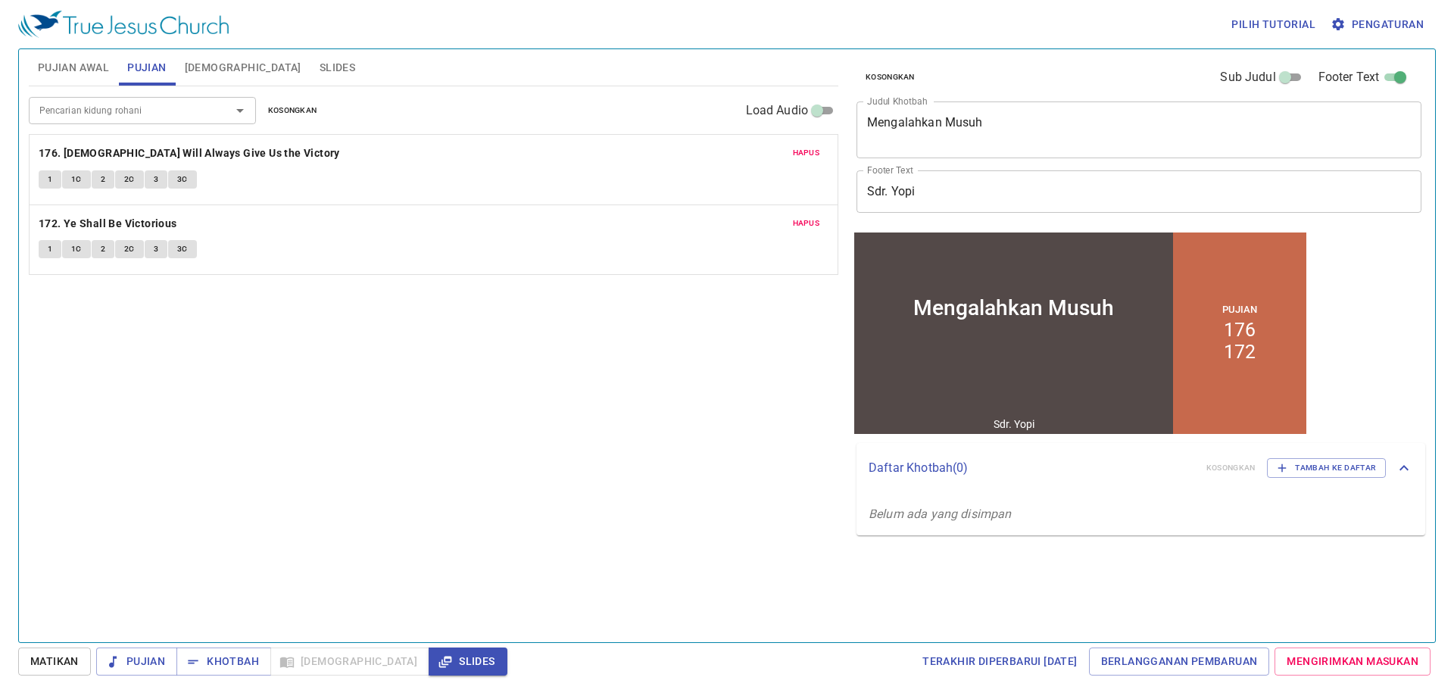
click at [214, 55] on button "[DEMOGRAPHIC_DATA]" at bounding box center [243, 67] width 135 height 36
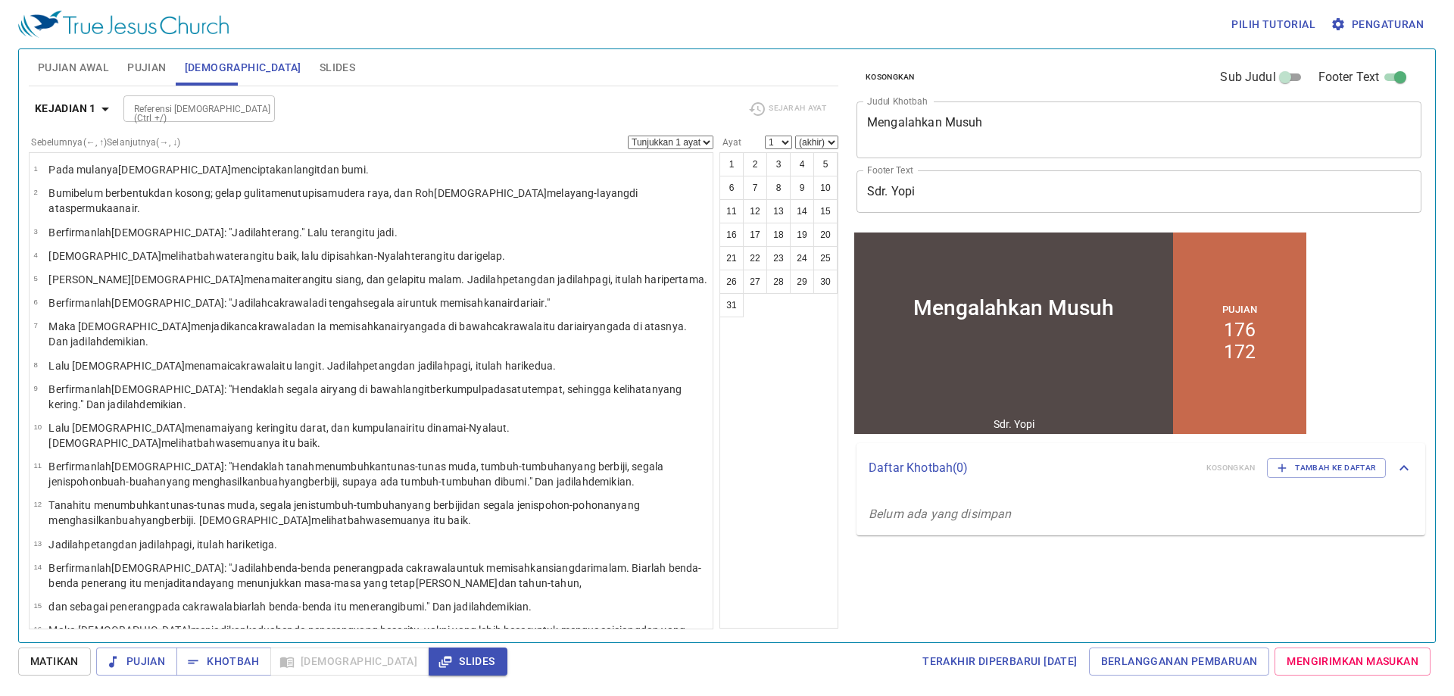
click at [142, 88] on div "Kejadian 1 Referensi Alkitab (Ctrl +/) Referensi Alkitab (Ctrl +/) Sejarah Ayat…" at bounding box center [434, 357] width 810 height 543
click at [152, 43] on div "Pilih tutorial Pengaturan" at bounding box center [724, 24] width 1412 height 48
click at [146, 69] on span "Pujian" at bounding box center [146, 67] width 39 height 19
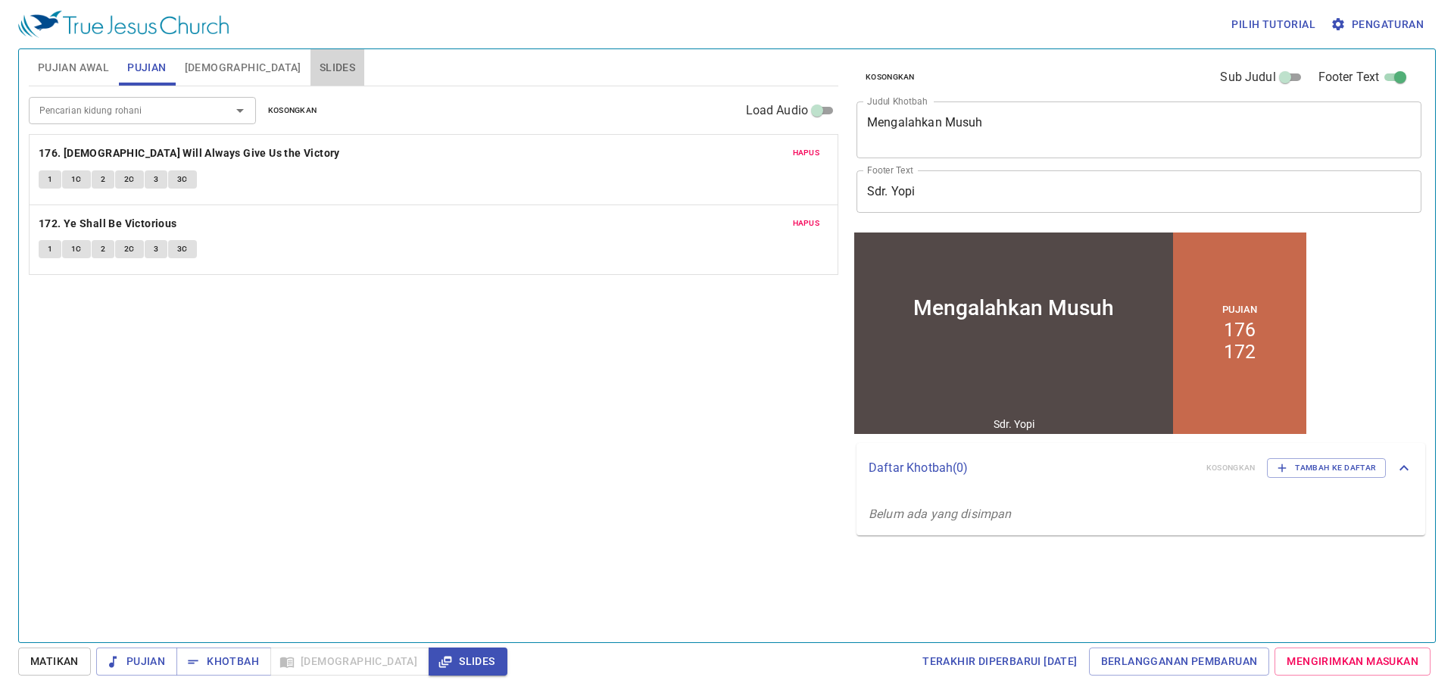
click at [320, 58] on span "Slides" at bounding box center [338, 67] width 36 height 19
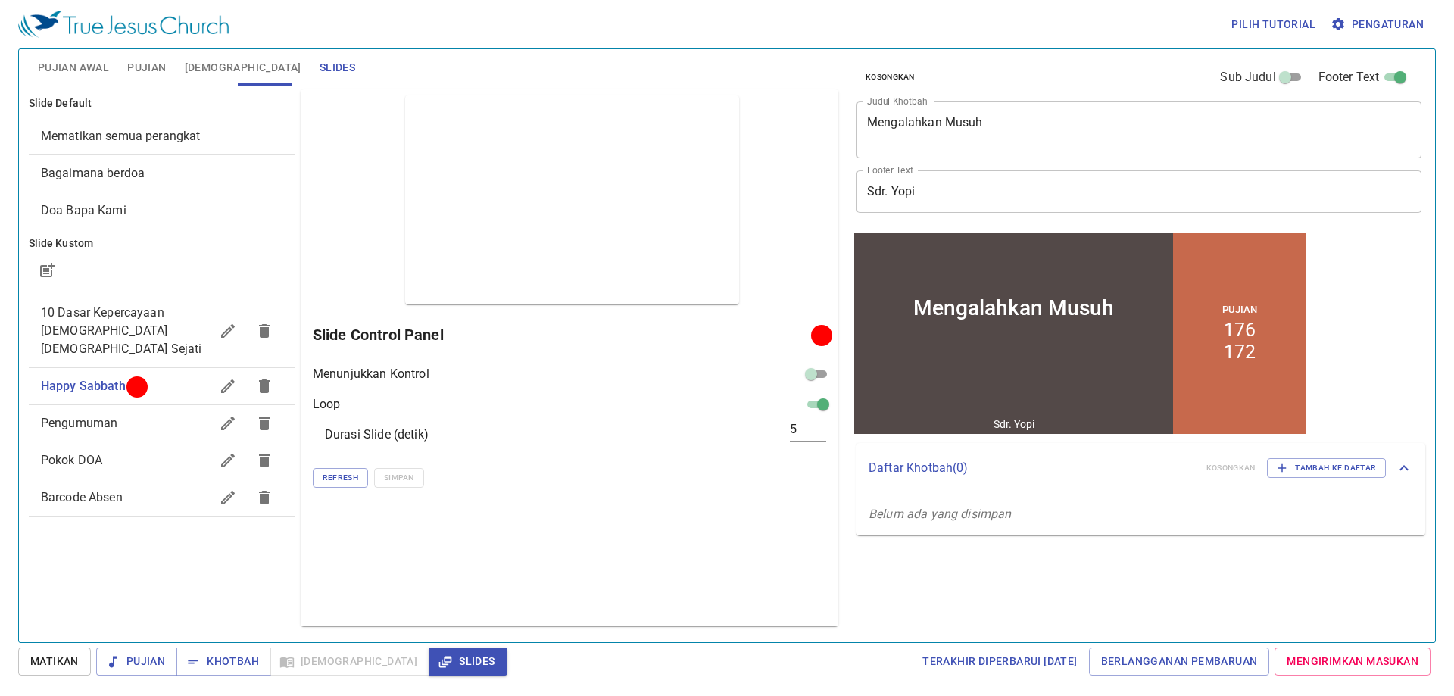
click at [150, 70] on span "Pujian" at bounding box center [146, 67] width 39 height 19
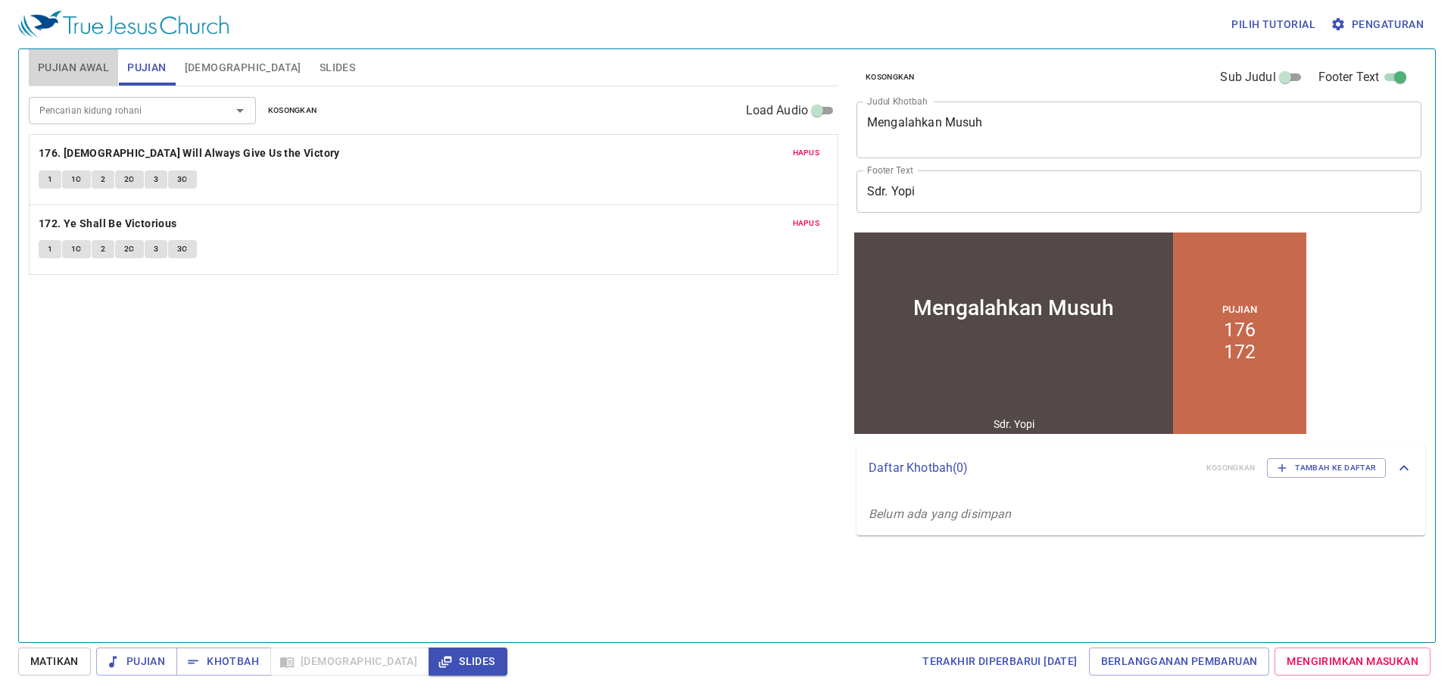
click at [93, 72] on span "Pujian Awal" at bounding box center [73, 67] width 71 height 19
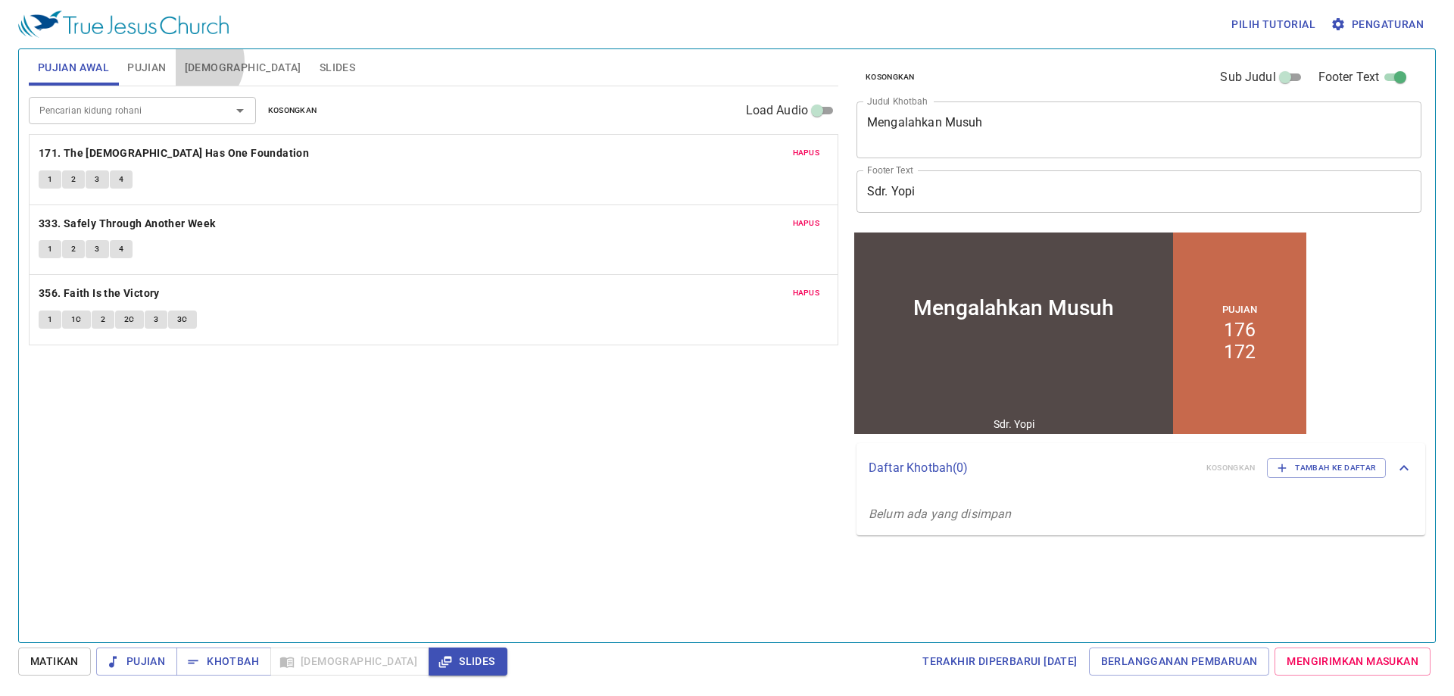
click at [192, 61] on span "[DEMOGRAPHIC_DATA]" at bounding box center [243, 67] width 117 height 19
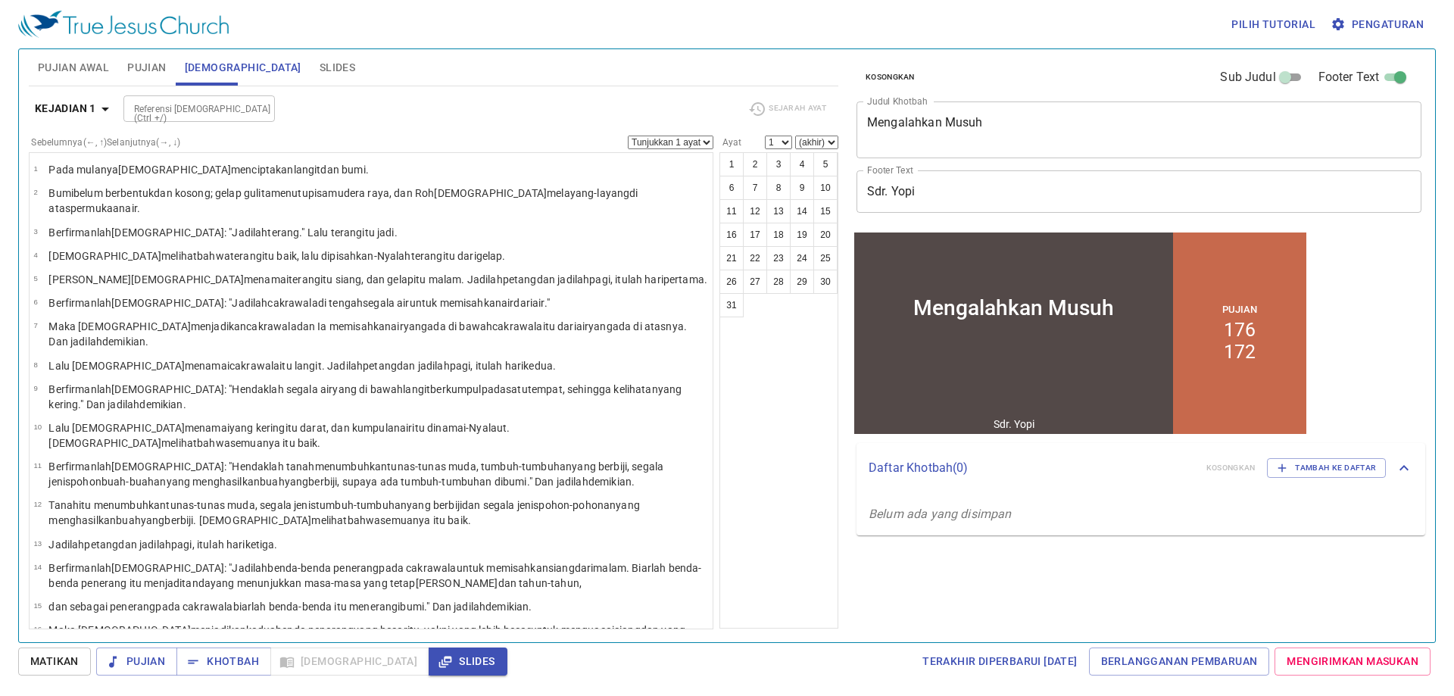
click at [137, 67] on span "Pujian" at bounding box center [146, 67] width 39 height 19
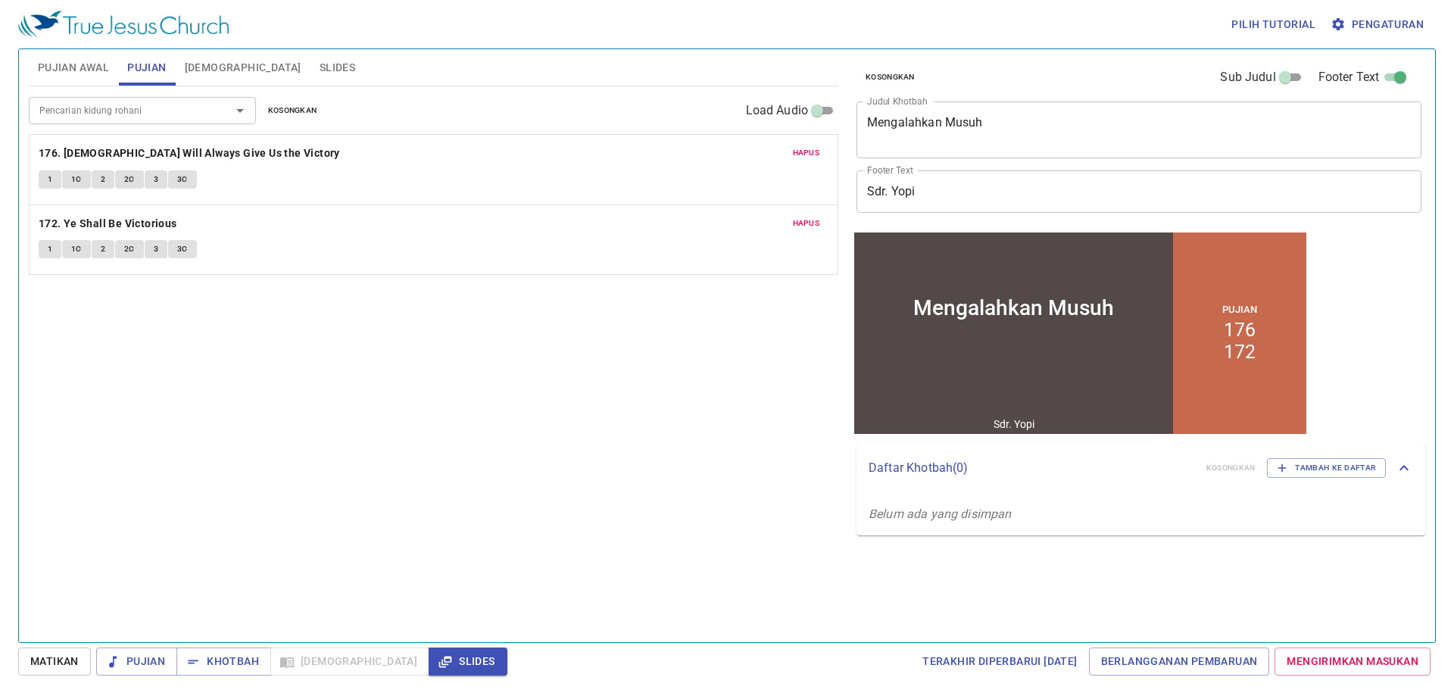
click at [89, 48] on div "Pujian Awal Pujian Alkitab Slides Pencarian kidung rohani Pencarian kidung roha…" at bounding box center [727, 345] width 1418 height 594
click at [87, 57] on button "Pujian Awal" at bounding box center [73, 67] width 89 height 36
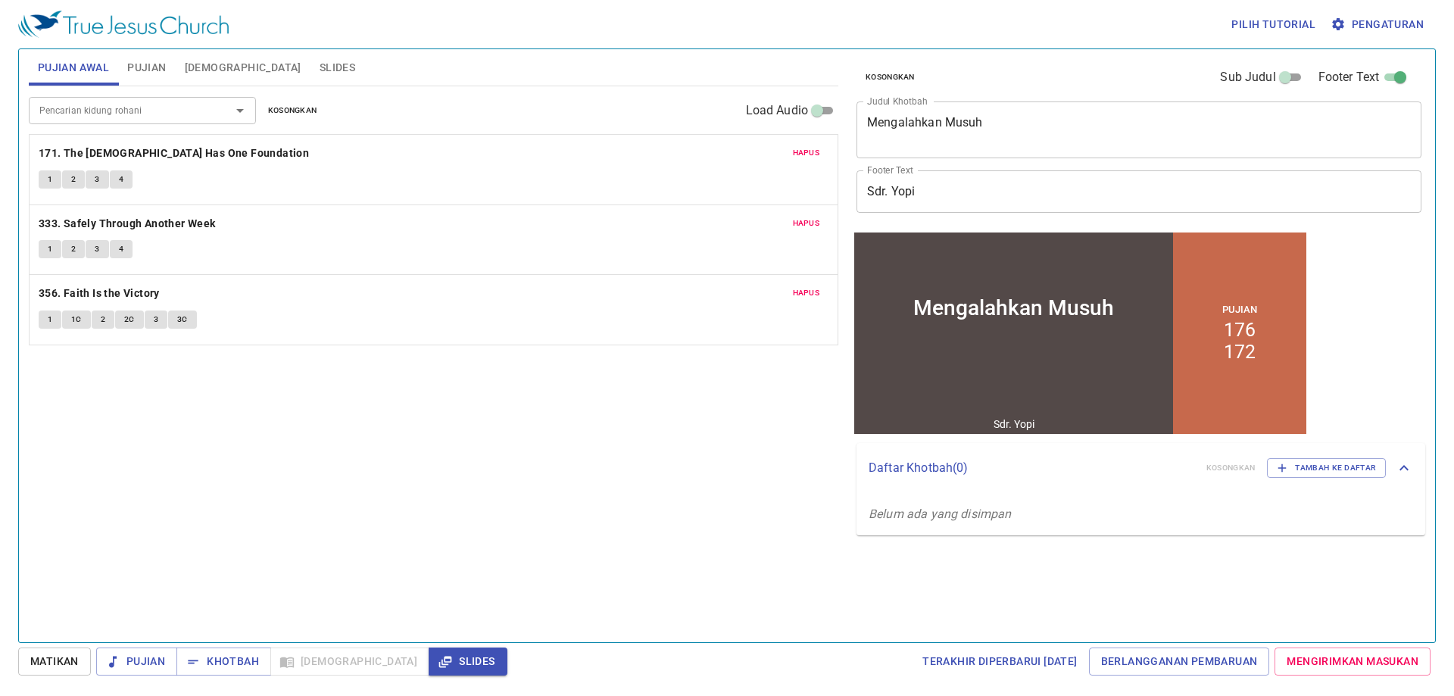
click at [37, 179] on div "Hapus 171. The Church Has One Foundation 1 2 3 4" at bounding box center [434, 170] width 808 height 70
click at [44, 178] on button "1" at bounding box center [50, 179] width 23 height 18
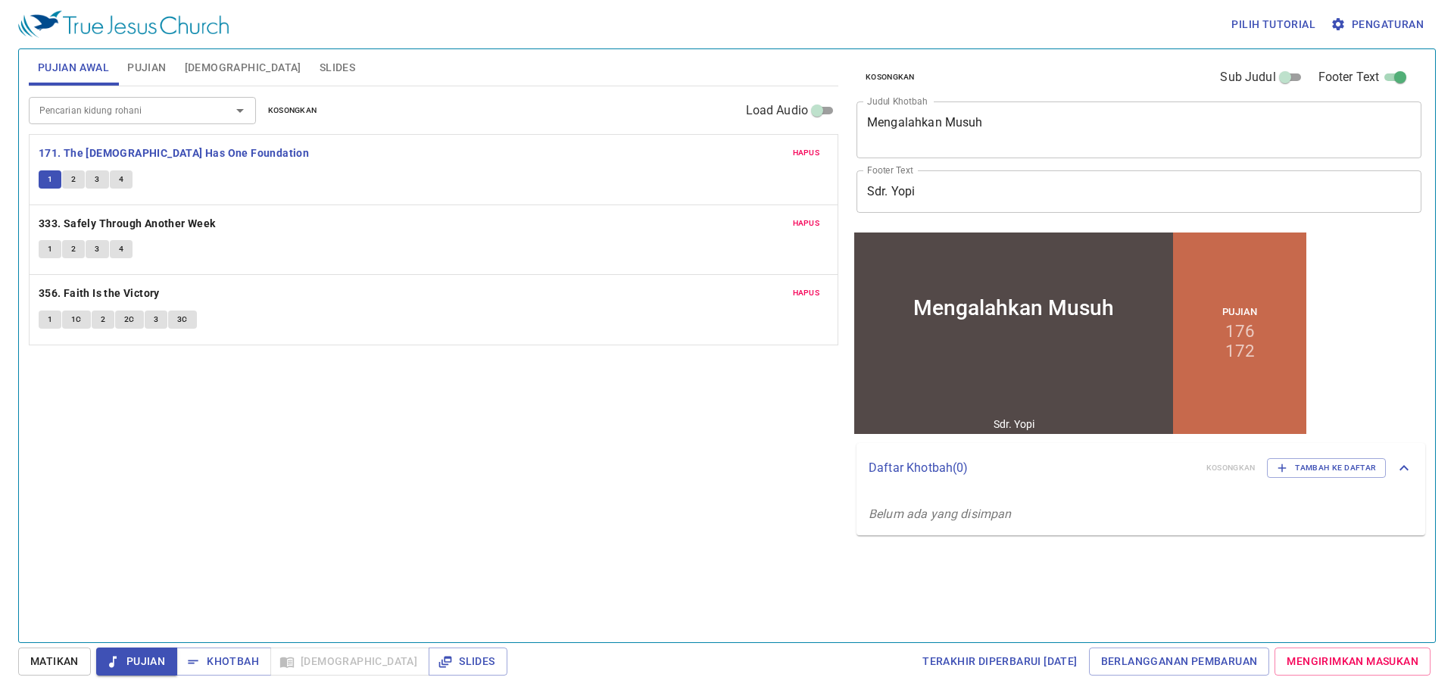
click at [69, 175] on button "2" at bounding box center [73, 179] width 23 height 18
click at [89, 179] on button "3" at bounding box center [97, 179] width 23 height 18
click at [114, 179] on button "4" at bounding box center [121, 179] width 23 height 18
click at [67, 323] on button "1C" at bounding box center [76, 319] width 29 height 18
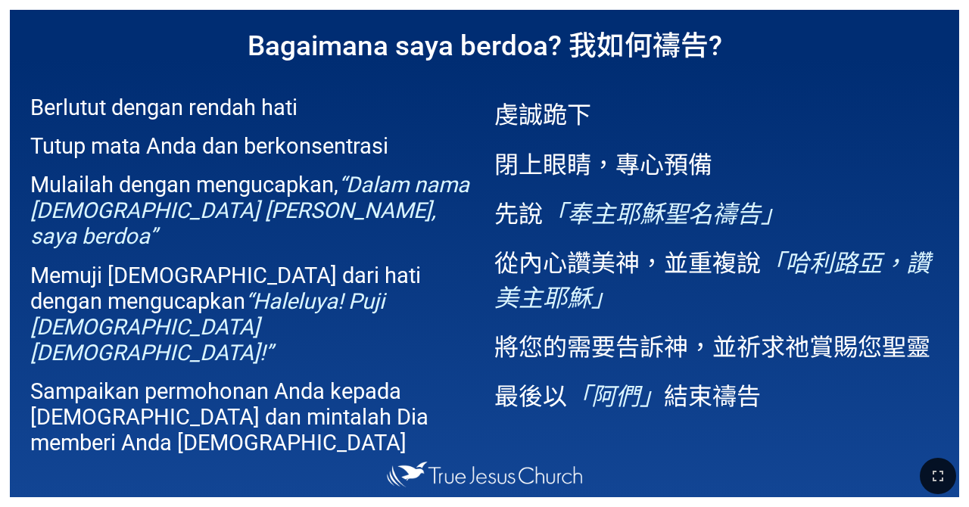
drag, startPoint x: 933, startPoint y: 459, endPoint x: 916, endPoint y: 487, distance: 33.0
click at [605, 459] on button "button" at bounding box center [938, 476] width 36 height 36
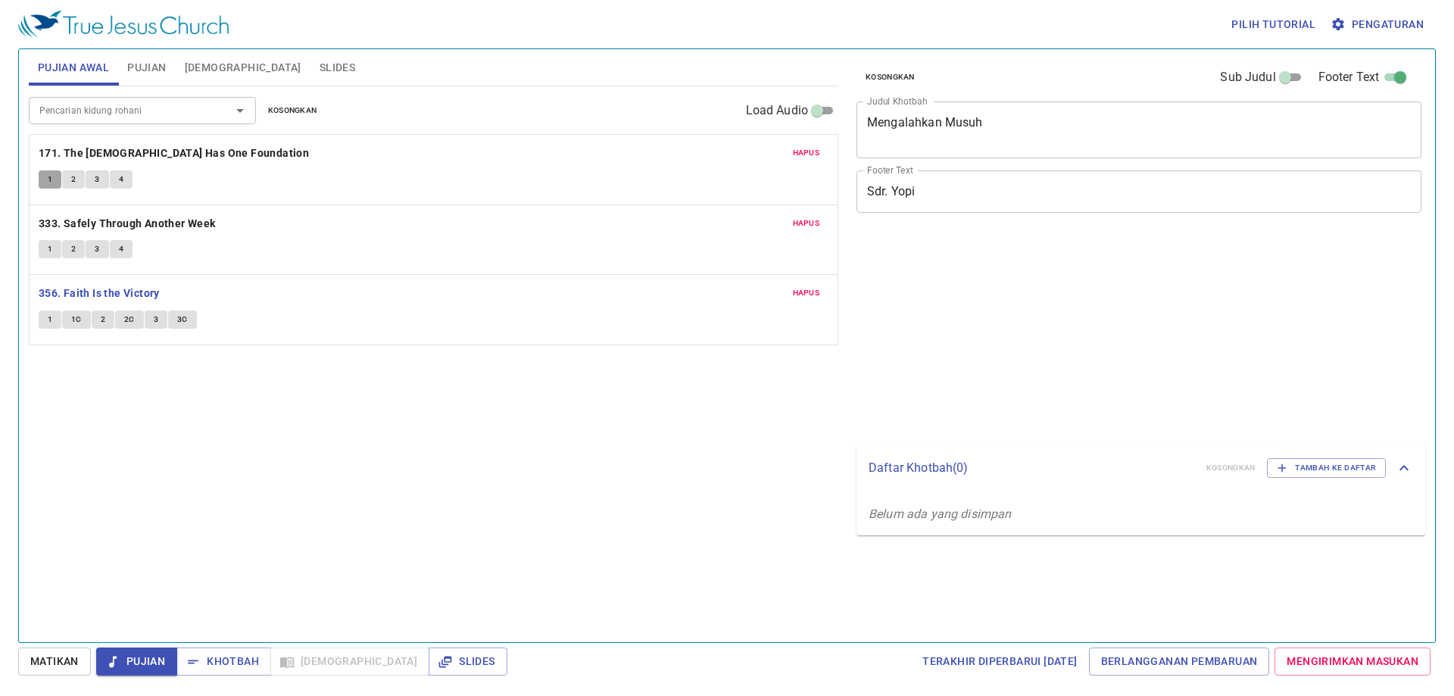
click at [55, 173] on button "1" at bounding box center [50, 179] width 23 height 18
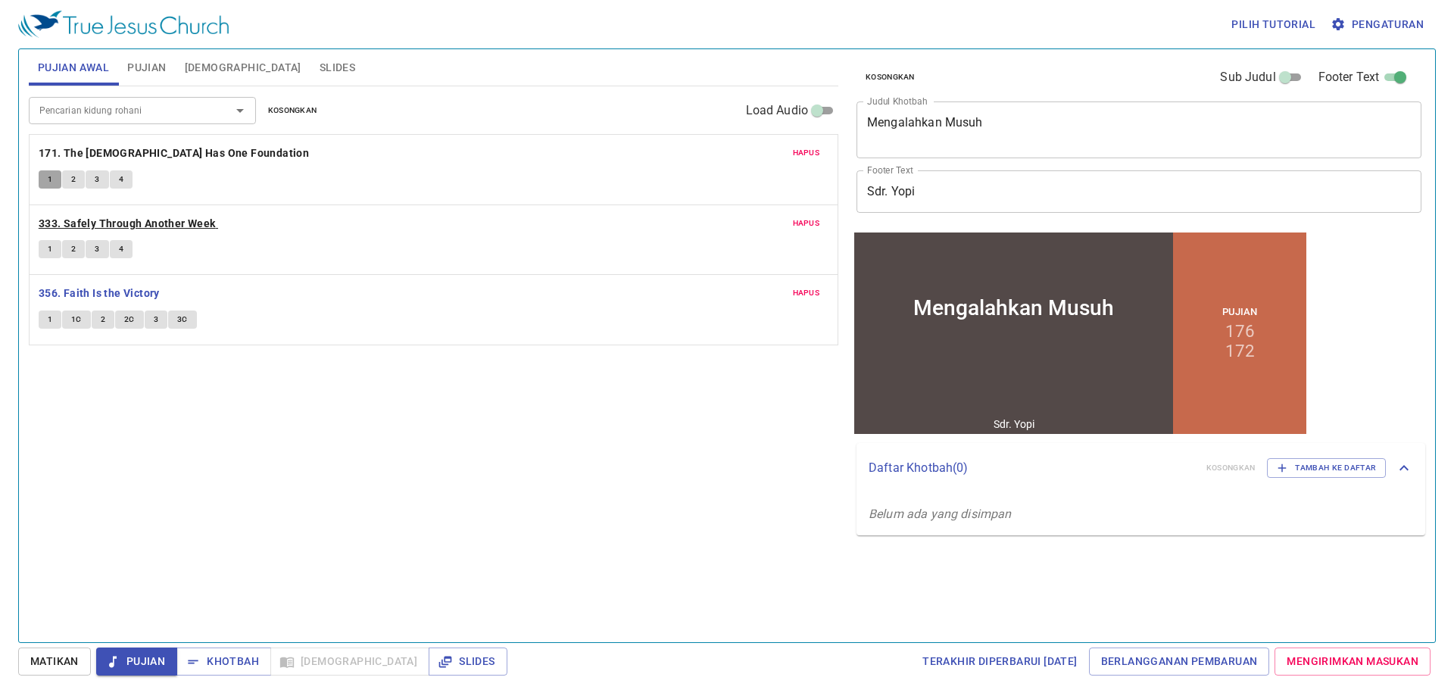
click at [126, 173] on button "4" at bounding box center [121, 179] width 23 height 18
click at [154, 236] on div "Hapus 333. Safely Through Another Week 1 2 3 4" at bounding box center [434, 240] width 808 height 70
click at [158, 226] on b "333. Safely Through Another Week" at bounding box center [127, 223] width 177 height 19
drag, startPoint x: 738, startPoint y: 597, endPoint x: 710, endPoint y: 616, distance: 33.8
click at [738, 597] on div "Pencarian kidung rohani Pencarian kidung rohani Kosongkan Load Audio Hapus 171.…" at bounding box center [434, 357] width 810 height 543
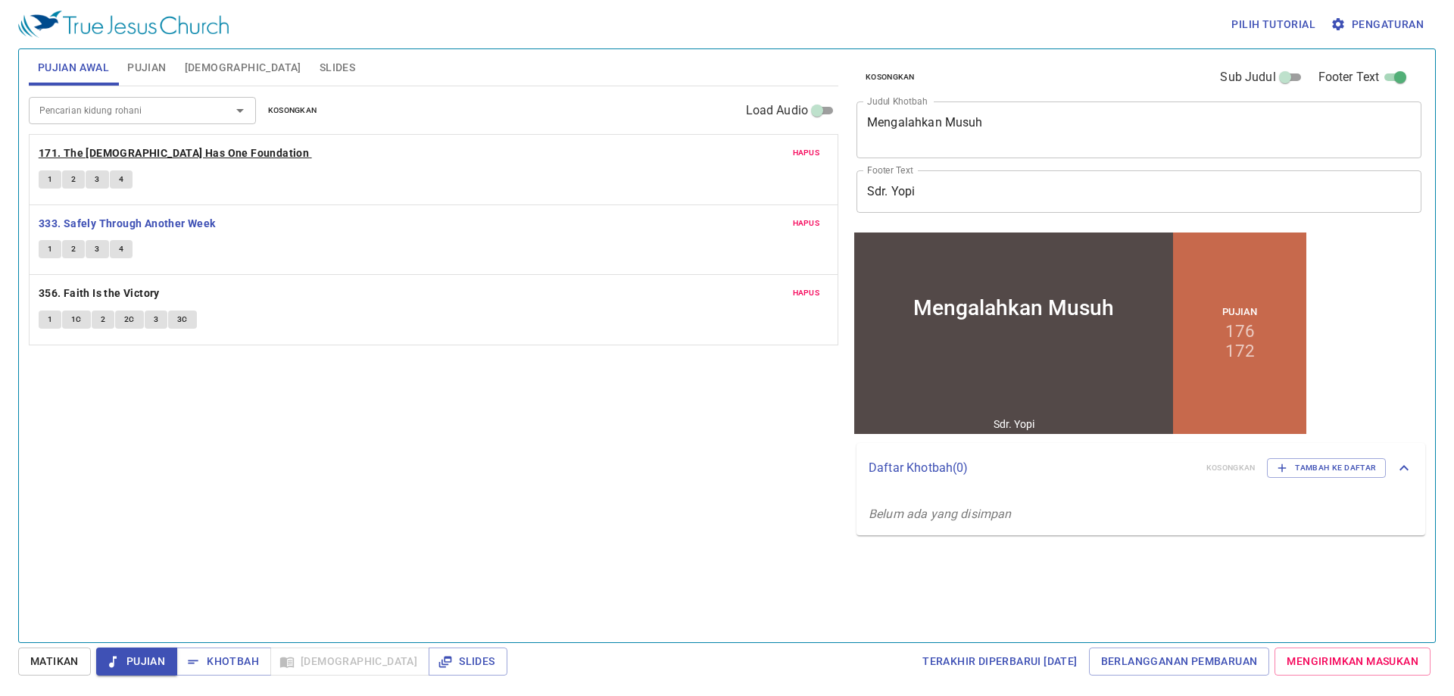
click at [192, 151] on b "171. The [DEMOGRAPHIC_DATA] Has One Foundation" at bounding box center [174, 153] width 270 height 19
click at [48, 177] on span "1" at bounding box center [50, 180] width 5 height 14
click at [74, 182] on span "2" at bounding box center [73, 180] width 5 height 14
click at [101, 177] on button "3" at bounding box center [97, 179] width 23 height 18
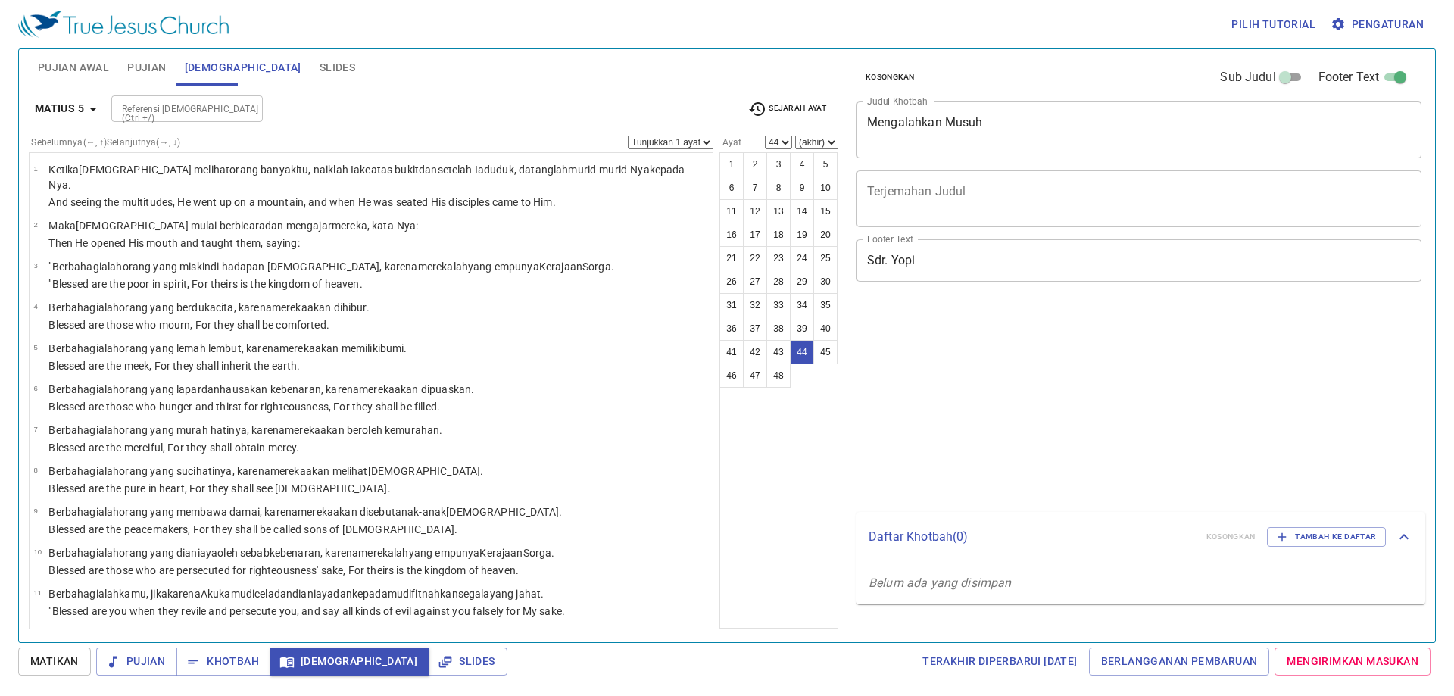
select select "44"
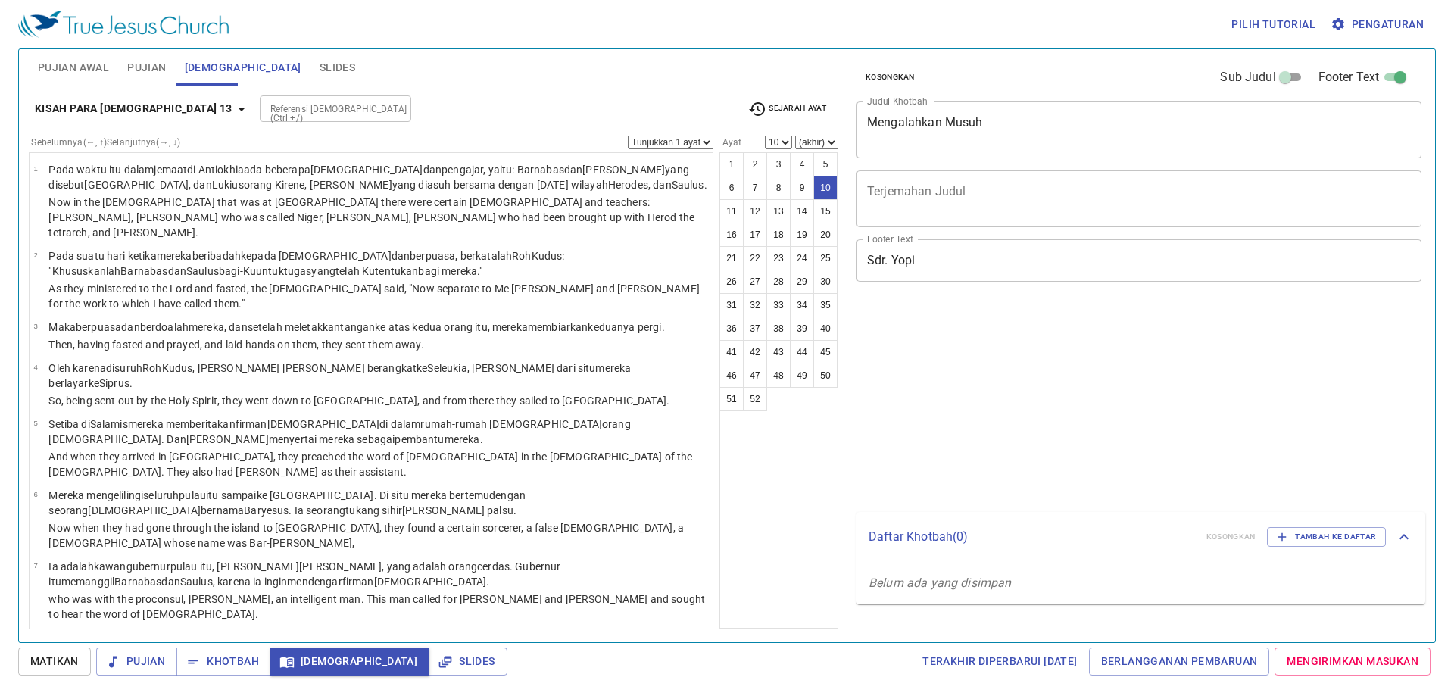
select select "10"
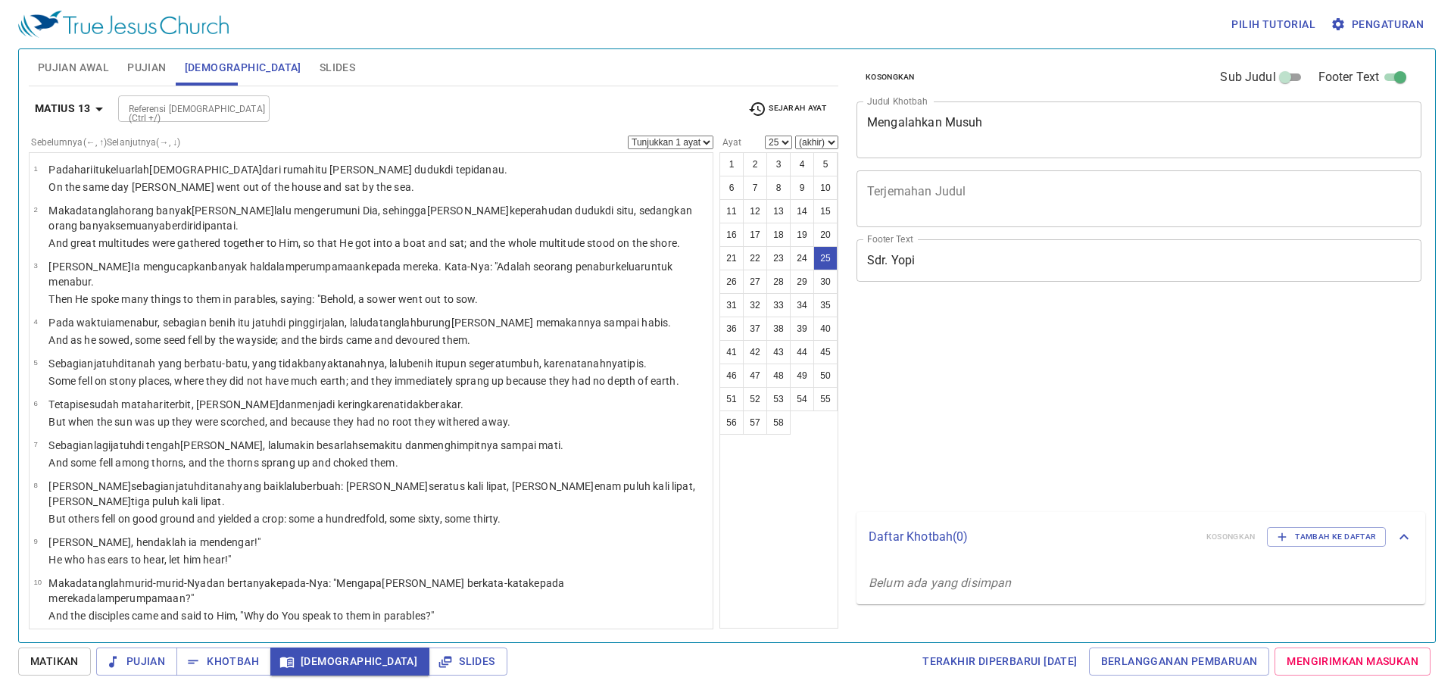
select select "25"
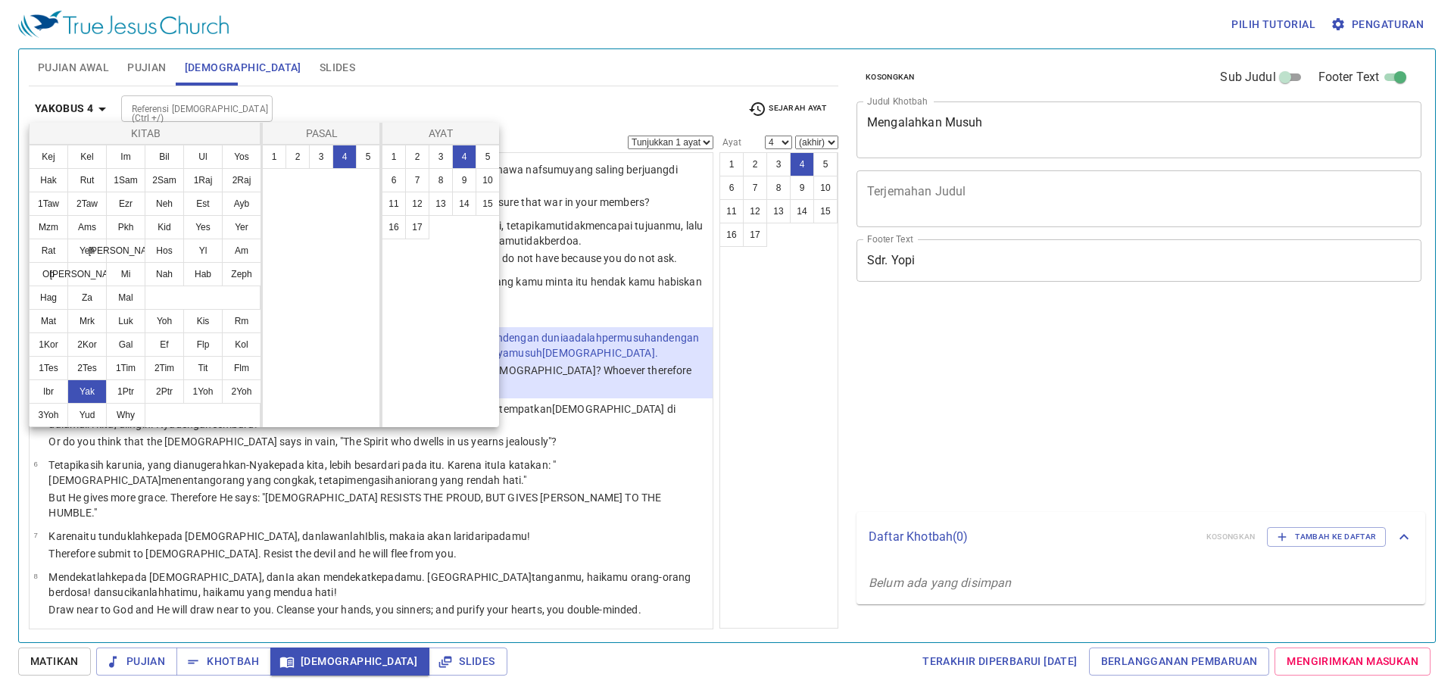
select select "4"
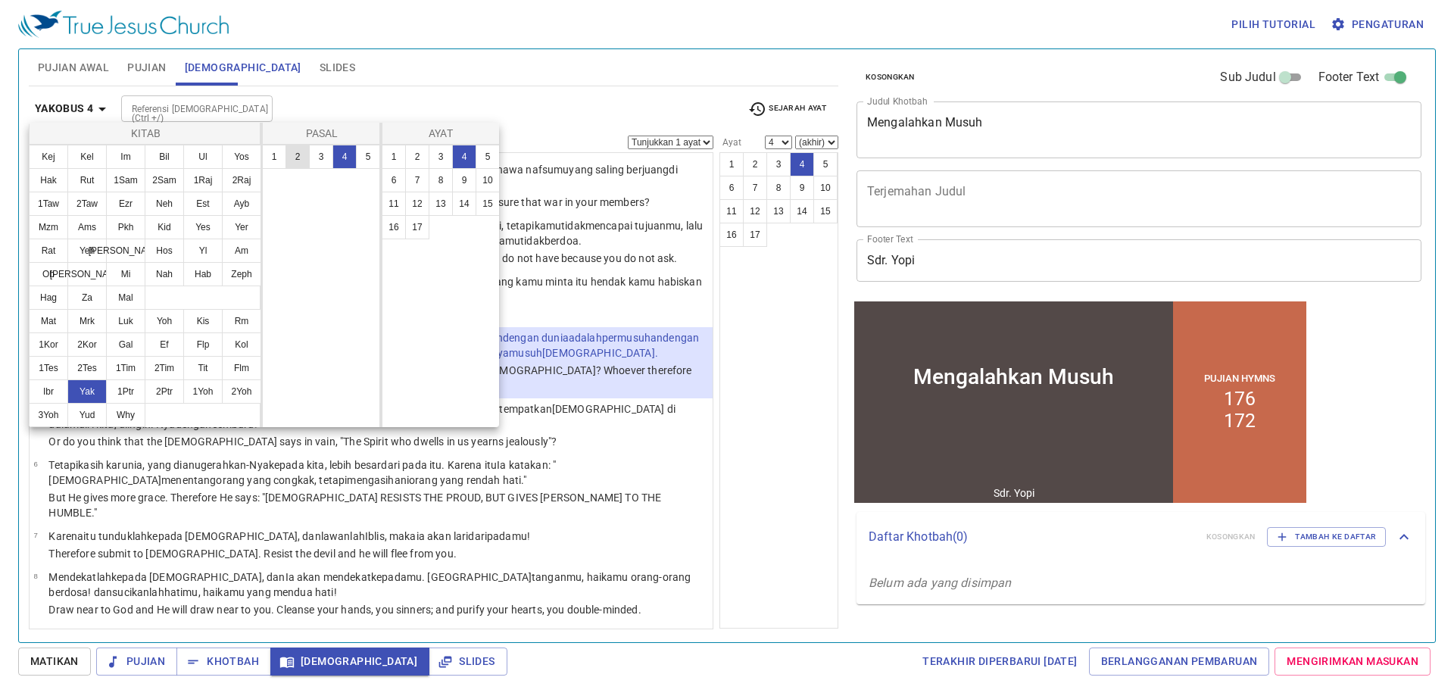
click at [205, 385] on button "1Yoh" at bounding box center [202, 391] width 39 height 24
click at [191, 387] on button "1Yoh" at bounding box center [202, 391] width 39 height 24
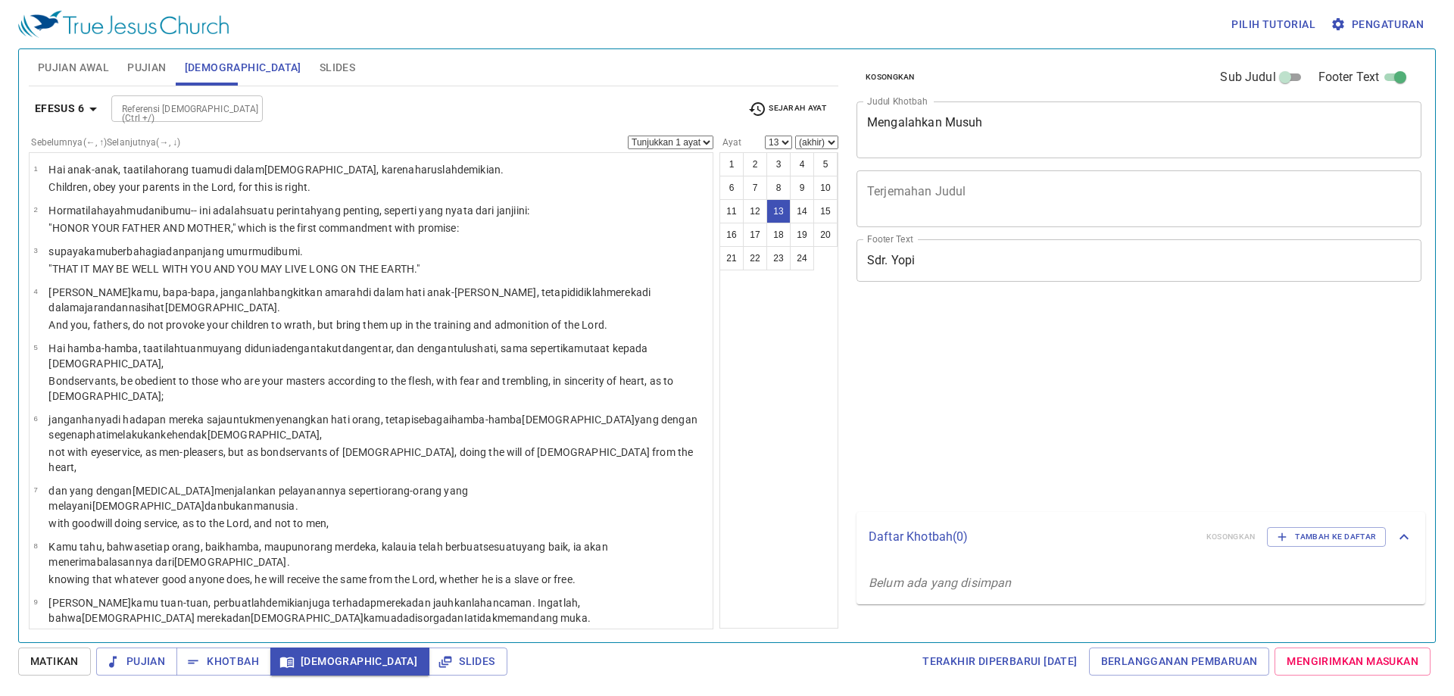
select select "13"
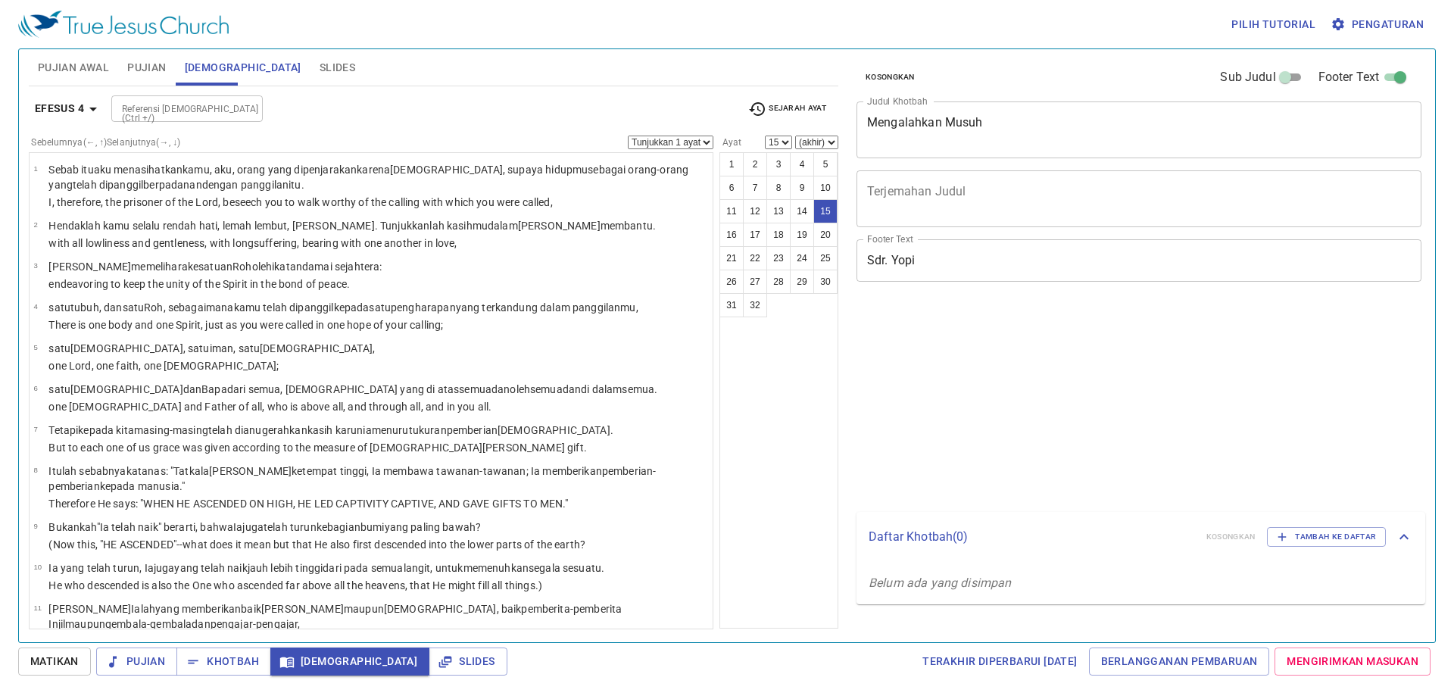
select select "15"
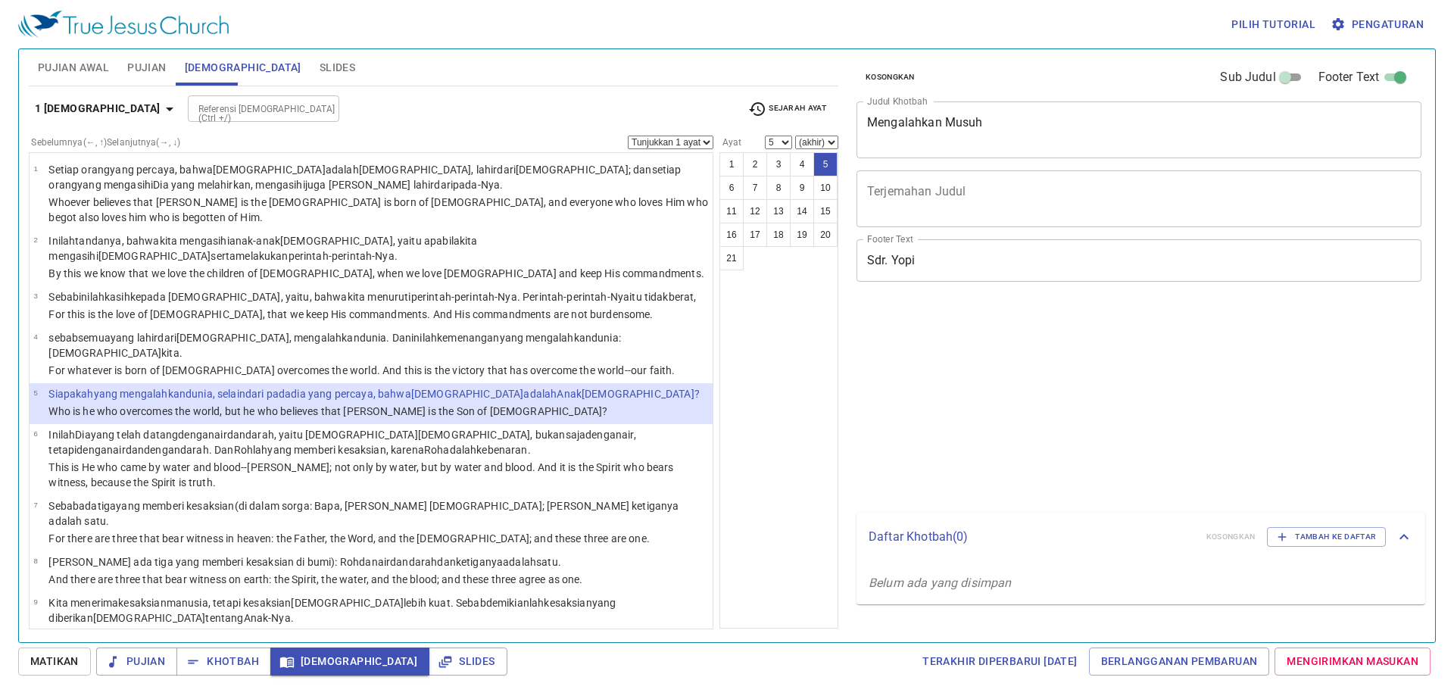
select select "5"
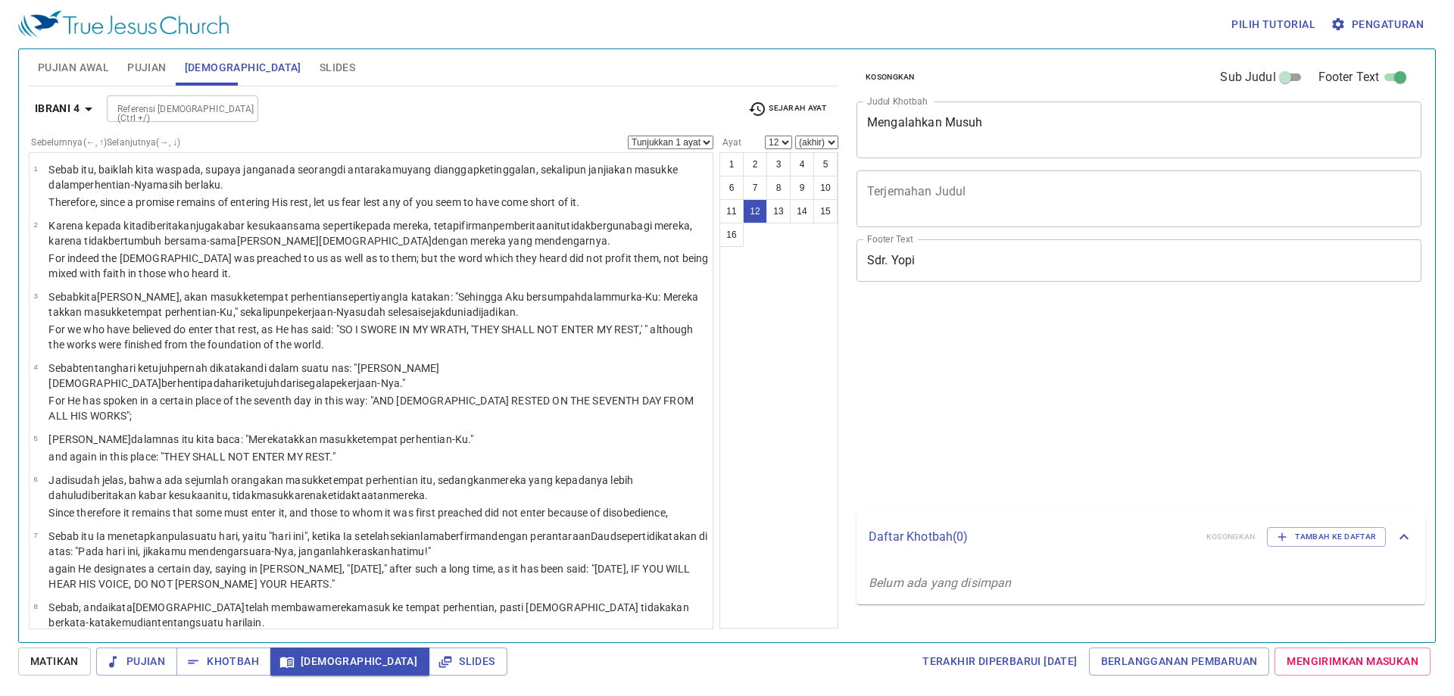
select select "12"
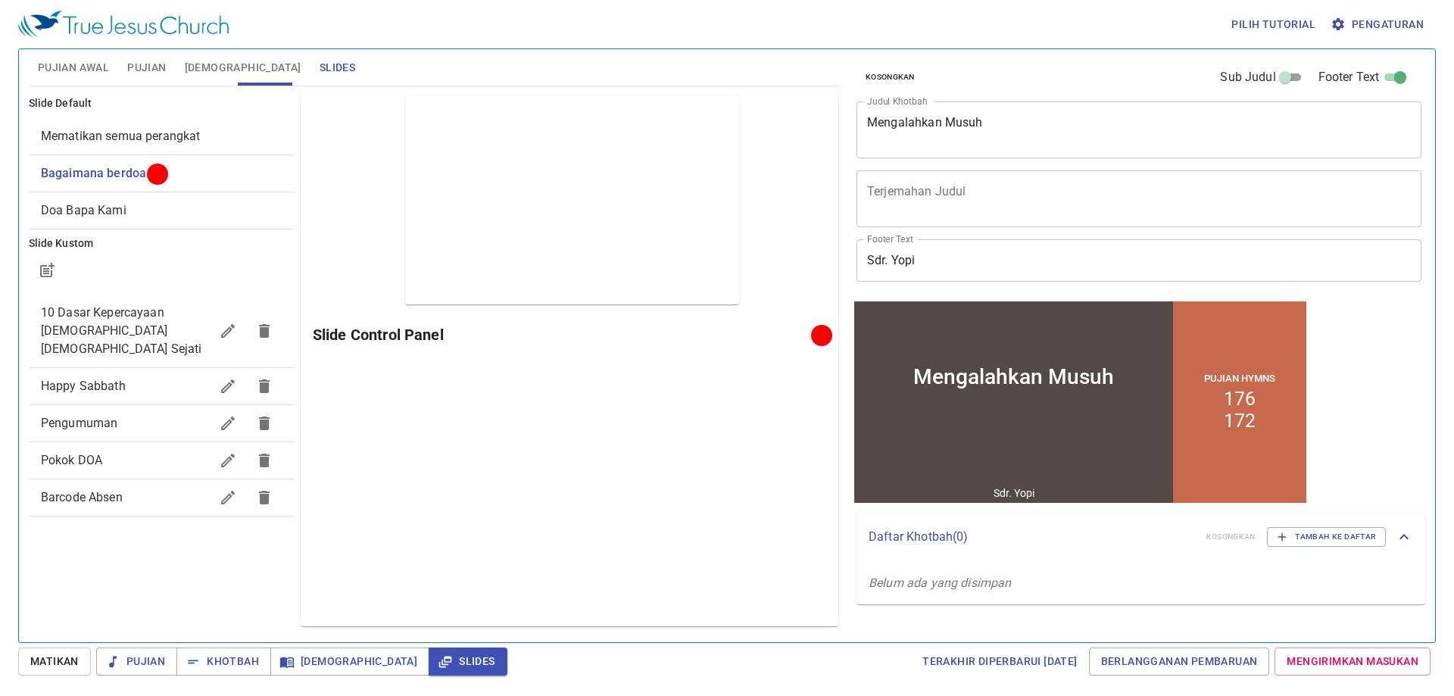
click at [659, 552] on div "Pratinjau Slide Control Panel" at bounding box center [570, 357] width 538 height 537
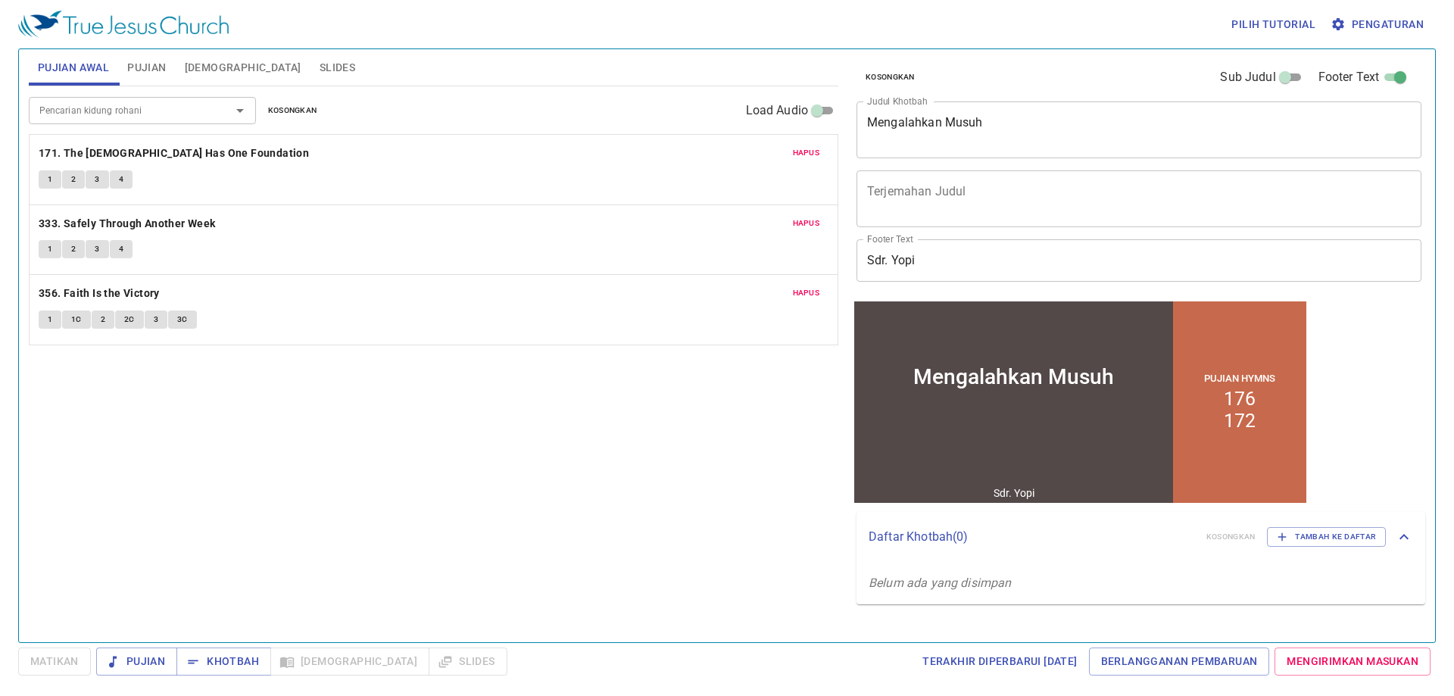
click at [788, 145] on button "Hapus" at bounding box center [806, 153] width 45 height 18
click at [788, 146] on button "Hapus" at bounding box center [806, 153] width 45 height 18
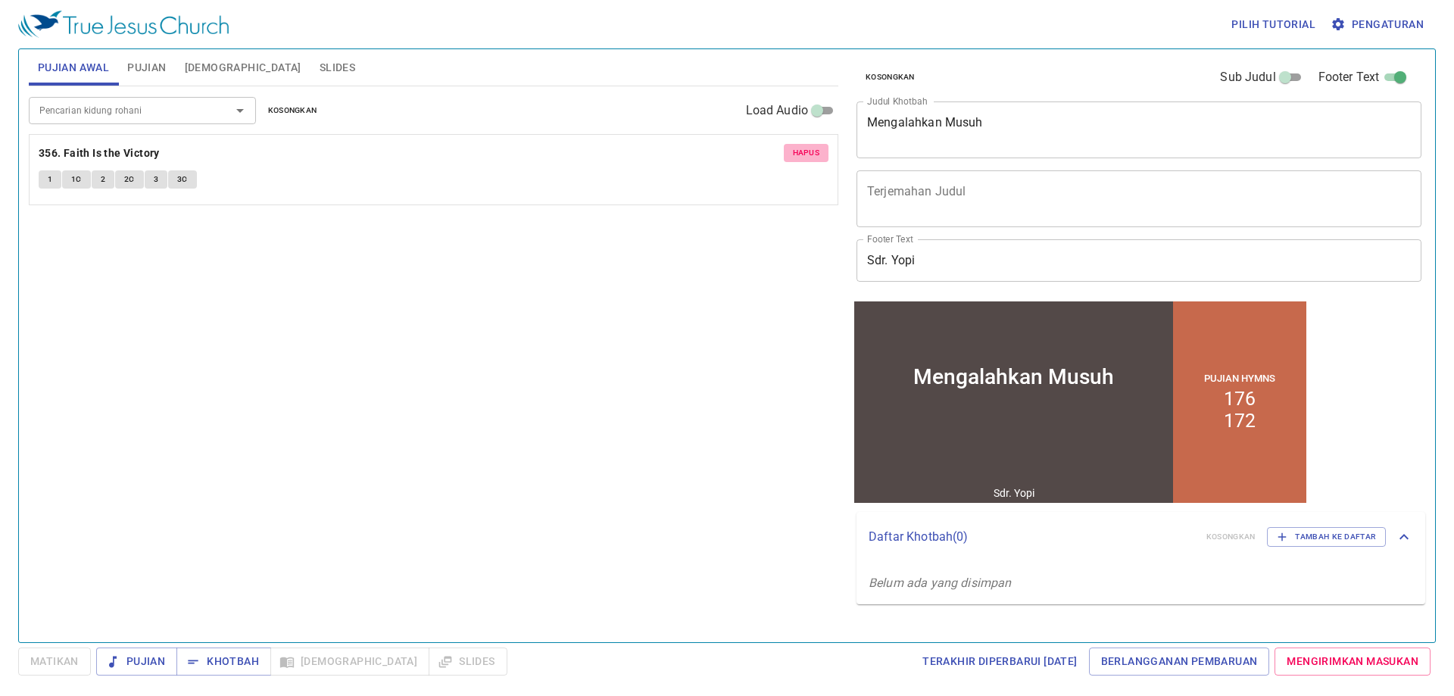
click at [788, 146] on button "Hapus" at bounding box center [806, 153] width 45 height 18
click at [177, 101] on div "Pencarian kidung rohani" at bounding box center [142, 110] width 227 height 27
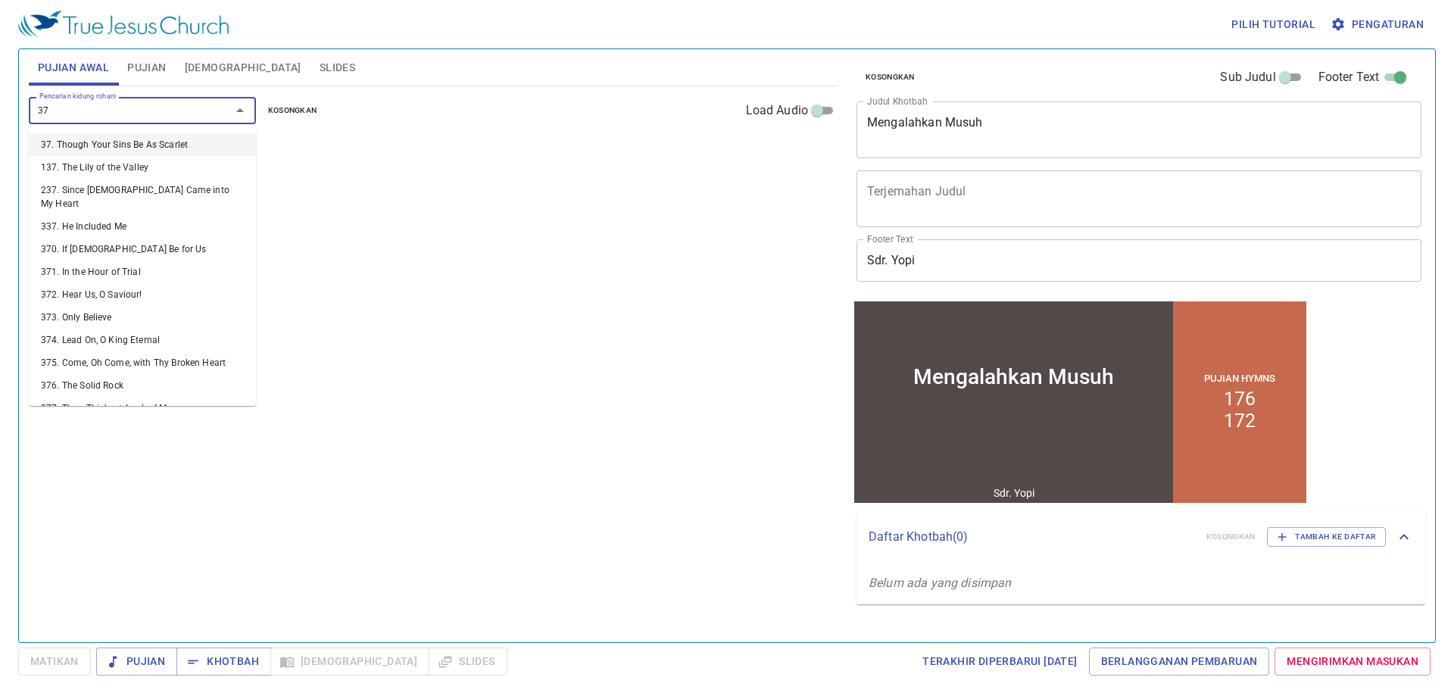
type input "377"
